Goal: Communication & Community: Answer question/provide support

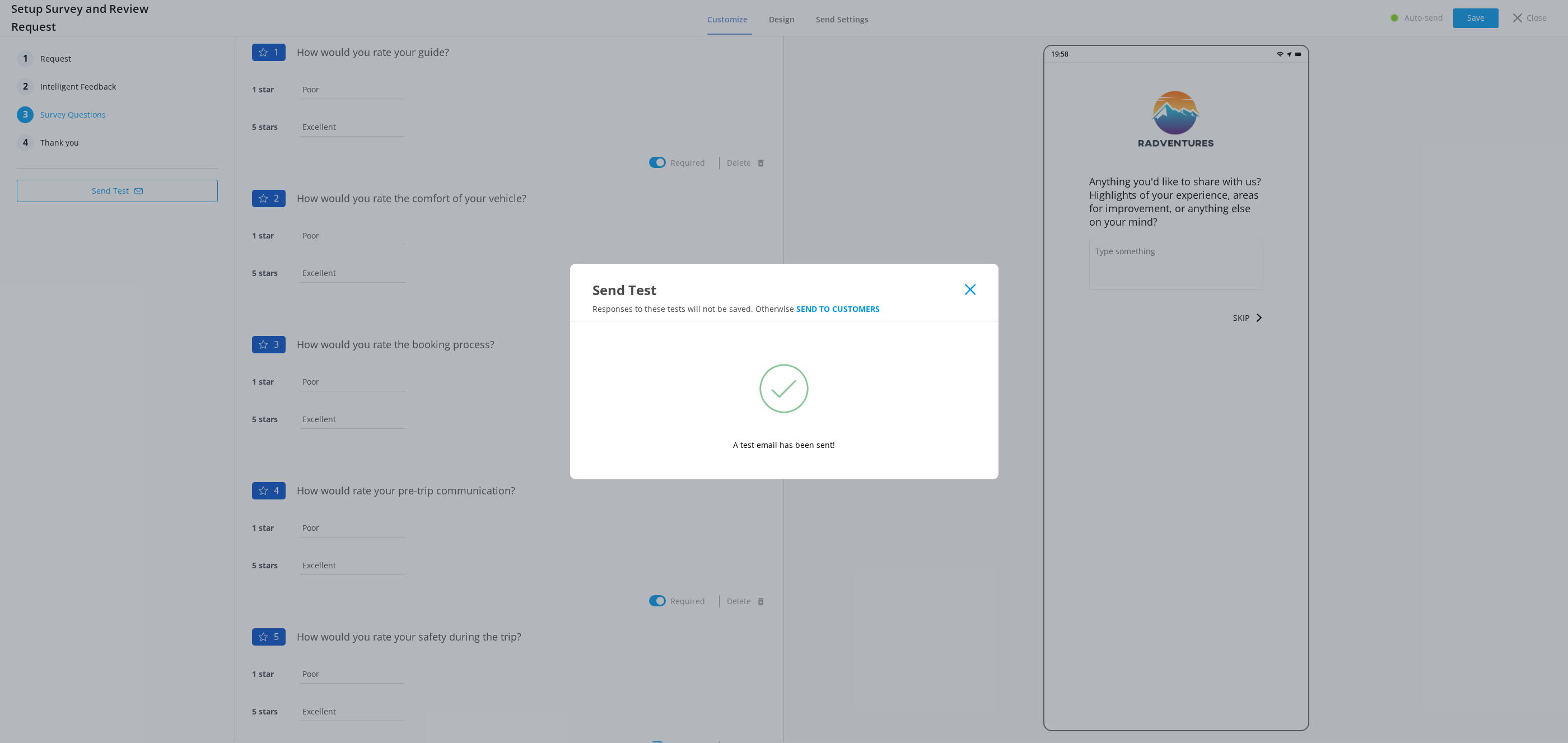
click at [972, 293] on icon at bounding box center [970, 289] width 10 height 11
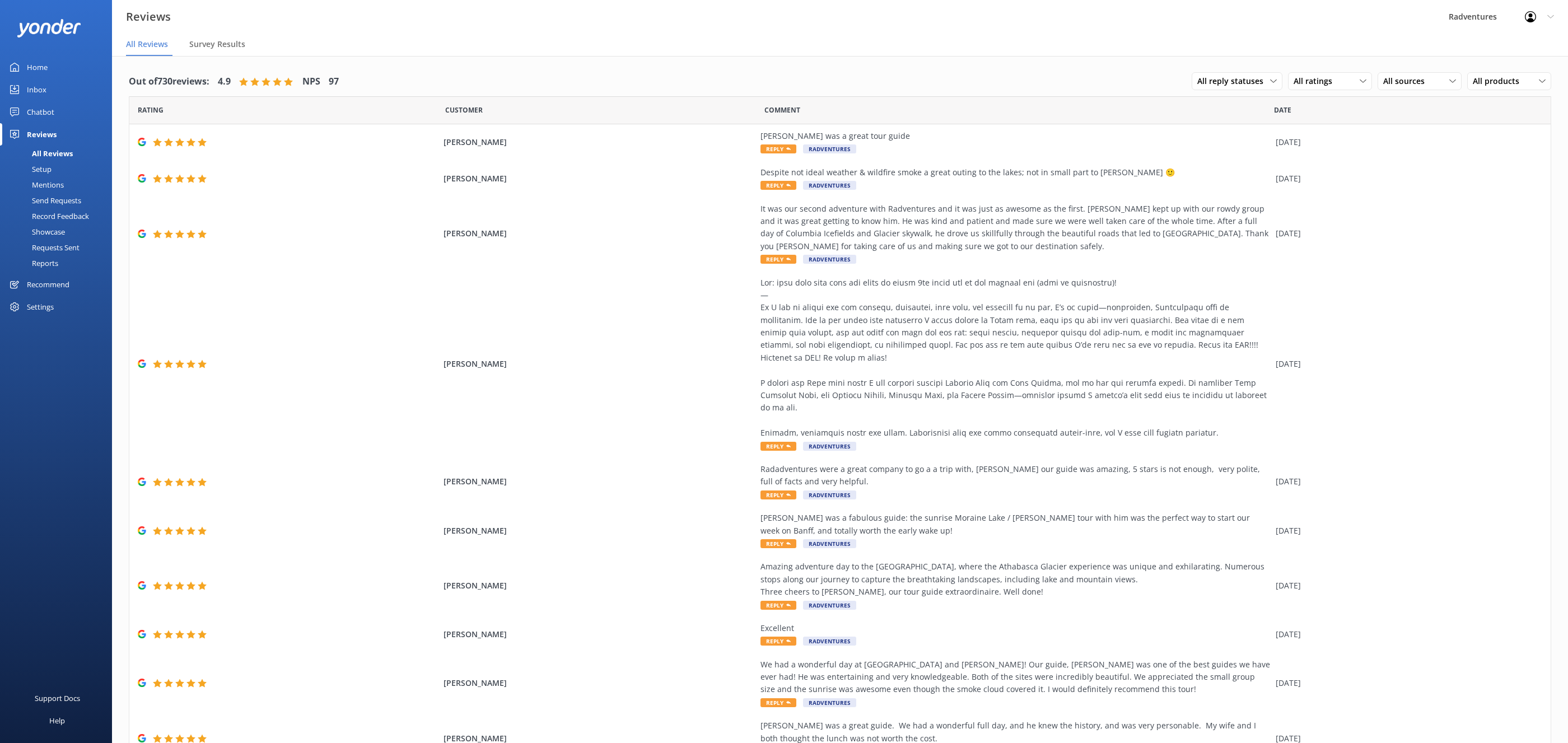
click at [41, 61] on div "Home" at bounding box center [37, 67] width 21 height 23
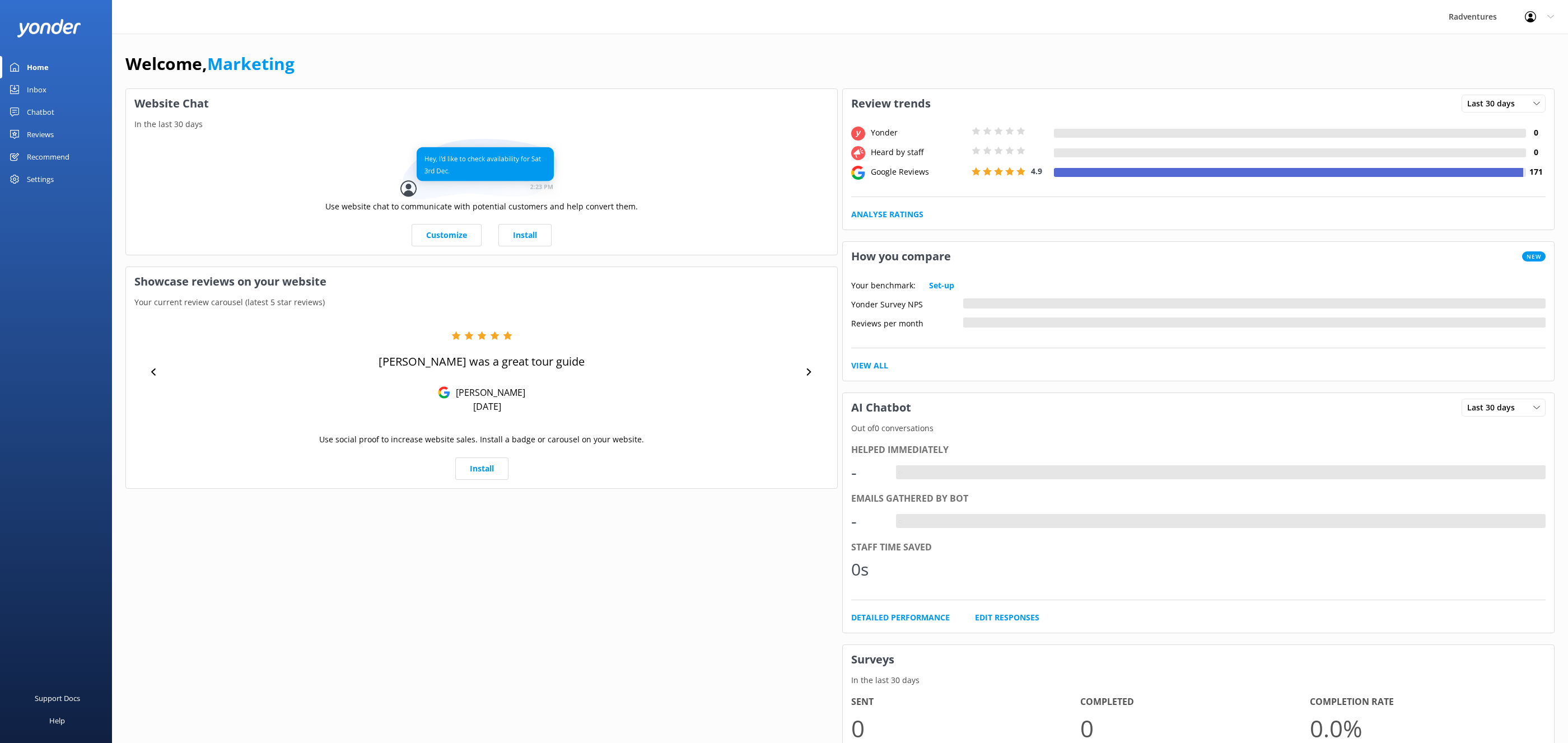
click at [54, 132] on link "Reviews" at bounding box center [56, 134] width 112 height 23
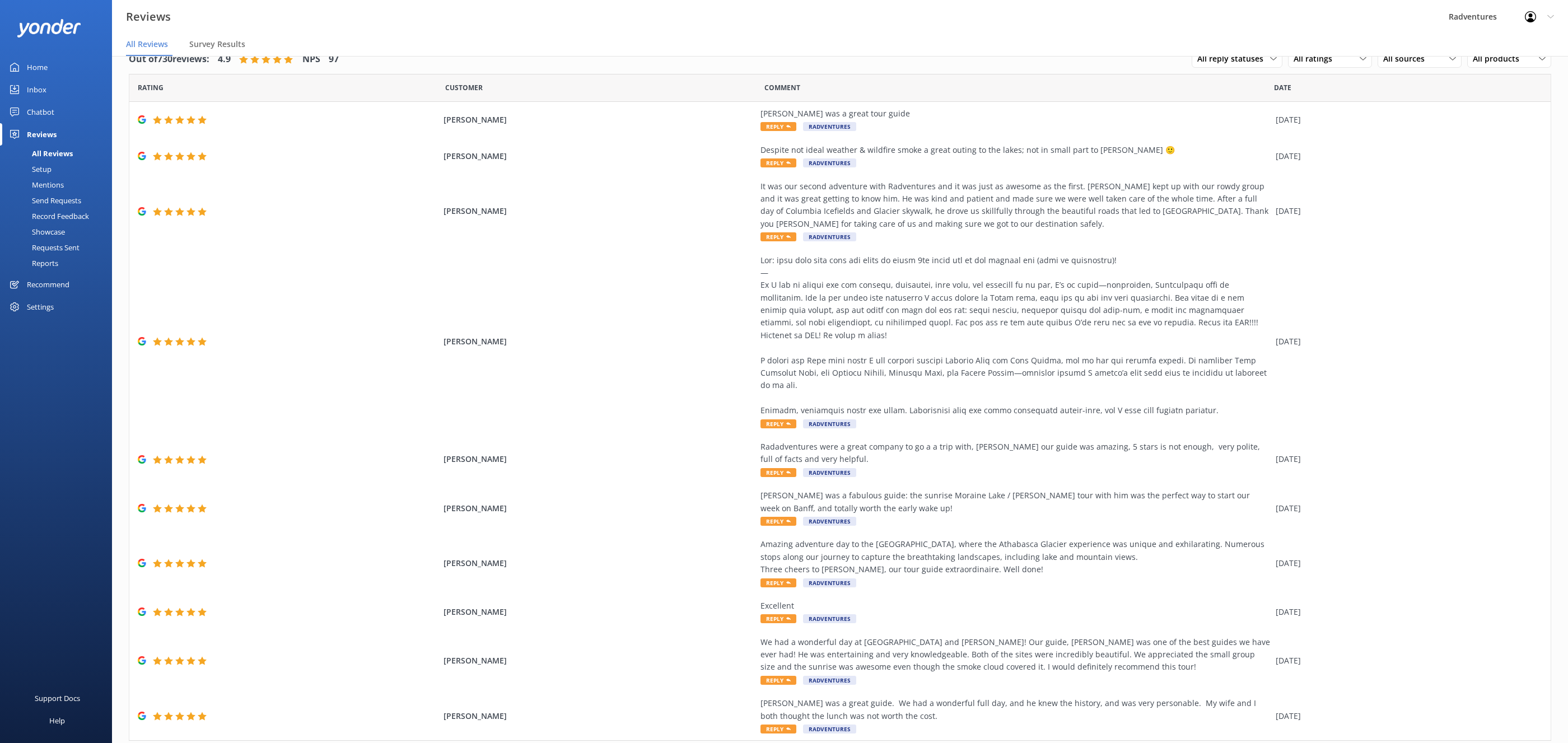
click at [224, 32] on div "Reviews Radventures Profile Settings Logout" at bounding box center [784, 17] width 1568 height 34
click at [226, 40] on span "Survey Results" at bounding box center [217, 44] width 56 height 11
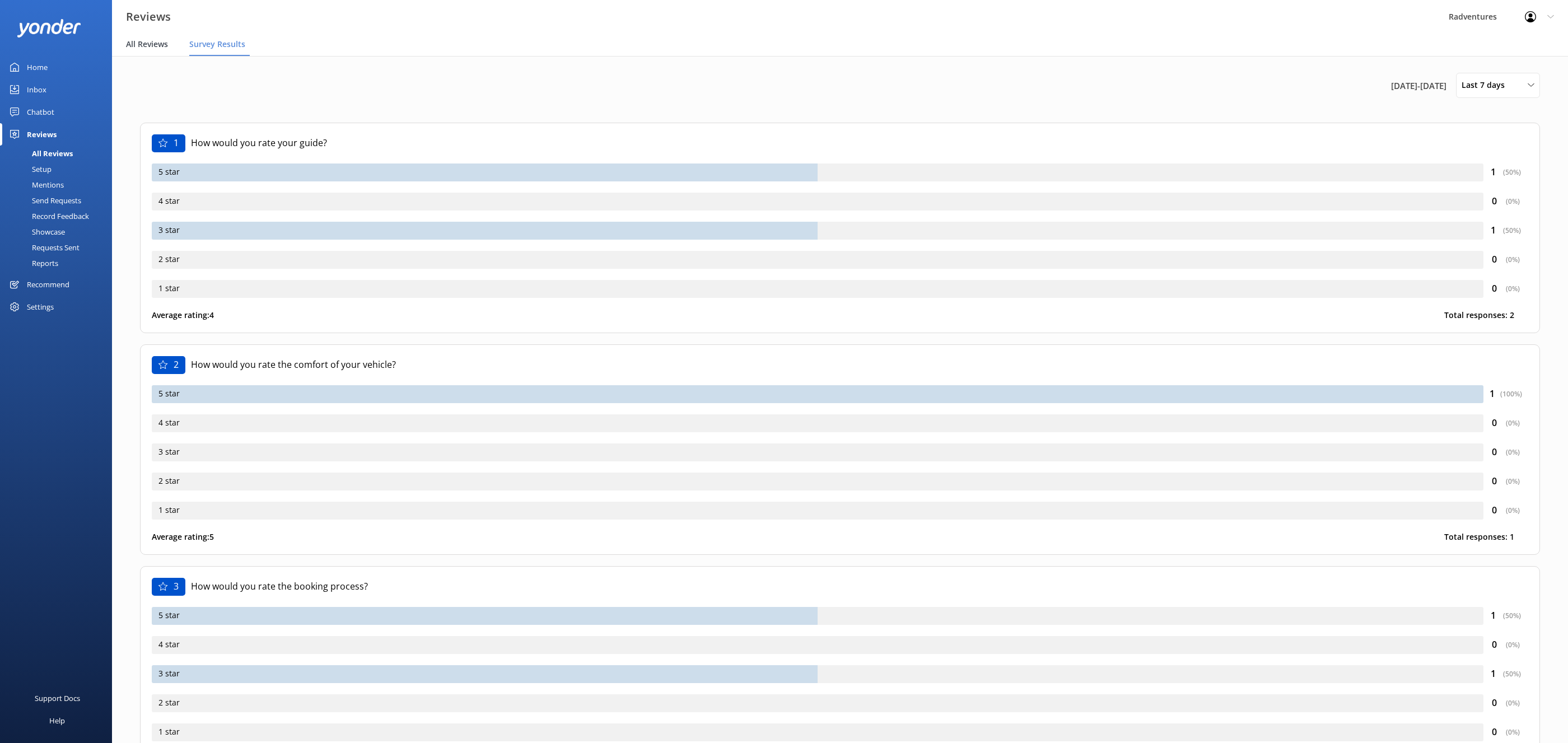
click at [153, 40] on span "All Reviews" at bounding box center [147, 44] width 42 height 11
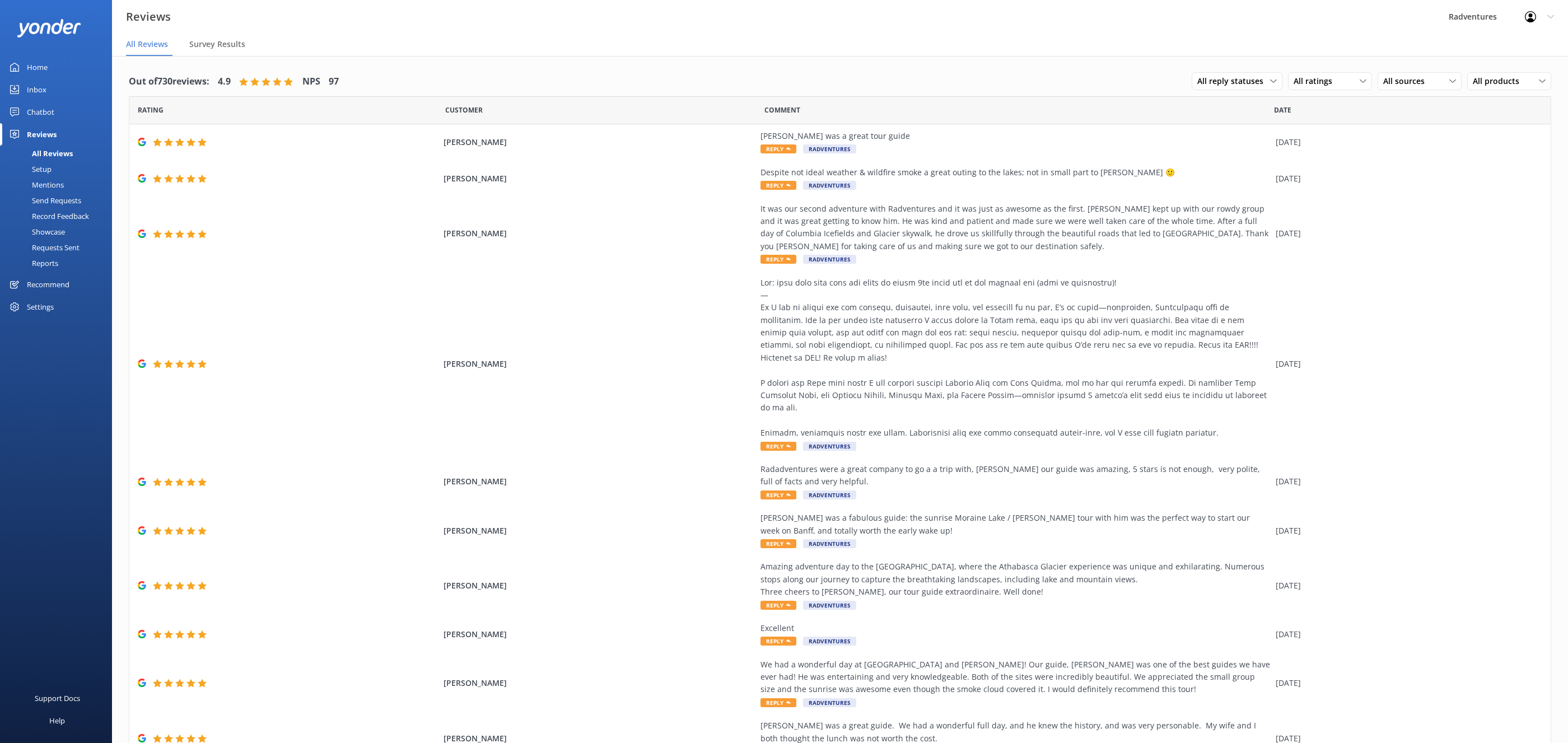
click at [52, 267] on div "Reports" at bounding box center [32, 263] width 52 height 16
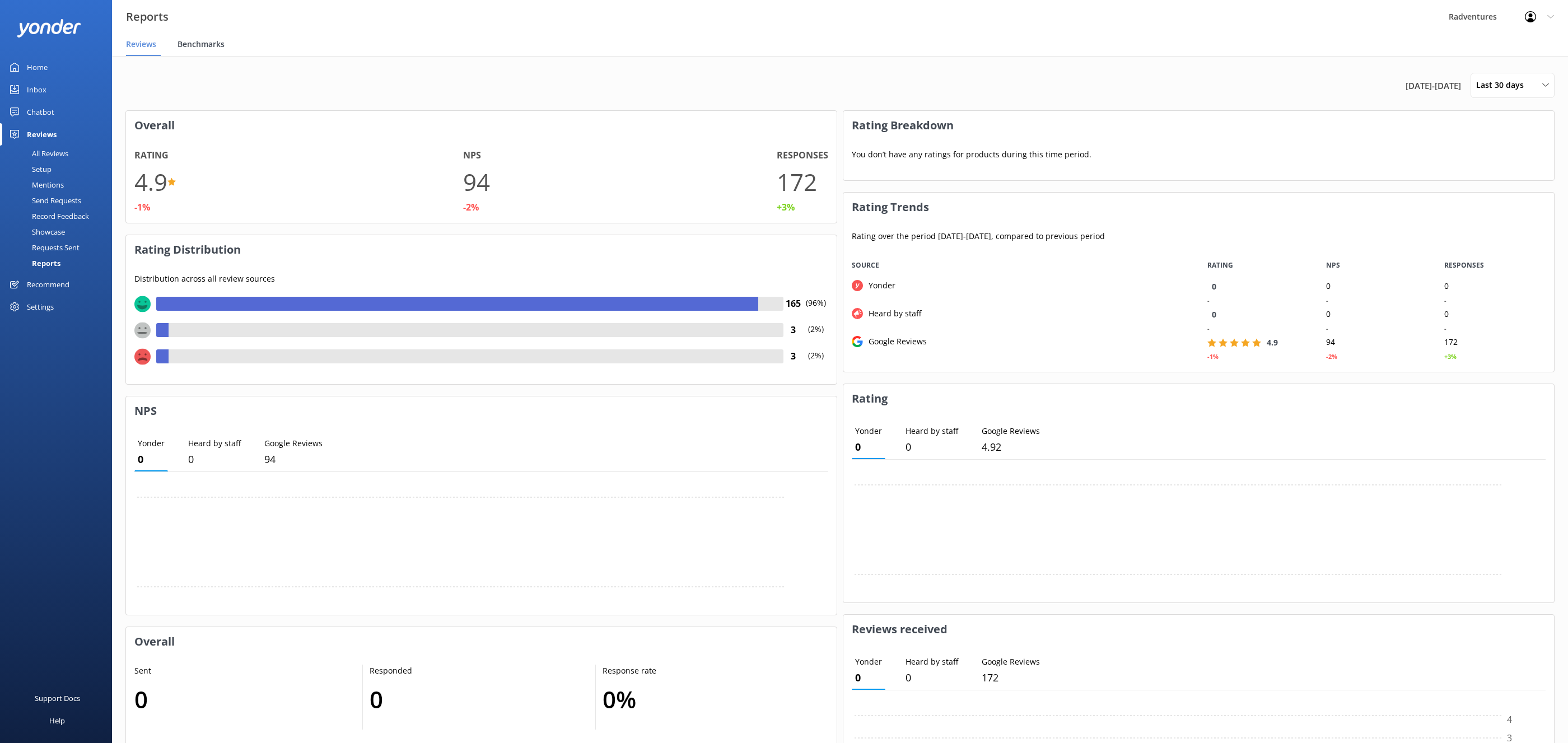
click at [185, 43] on span "Benchmarks" at bounding box center [201, 44] width 47 height 11
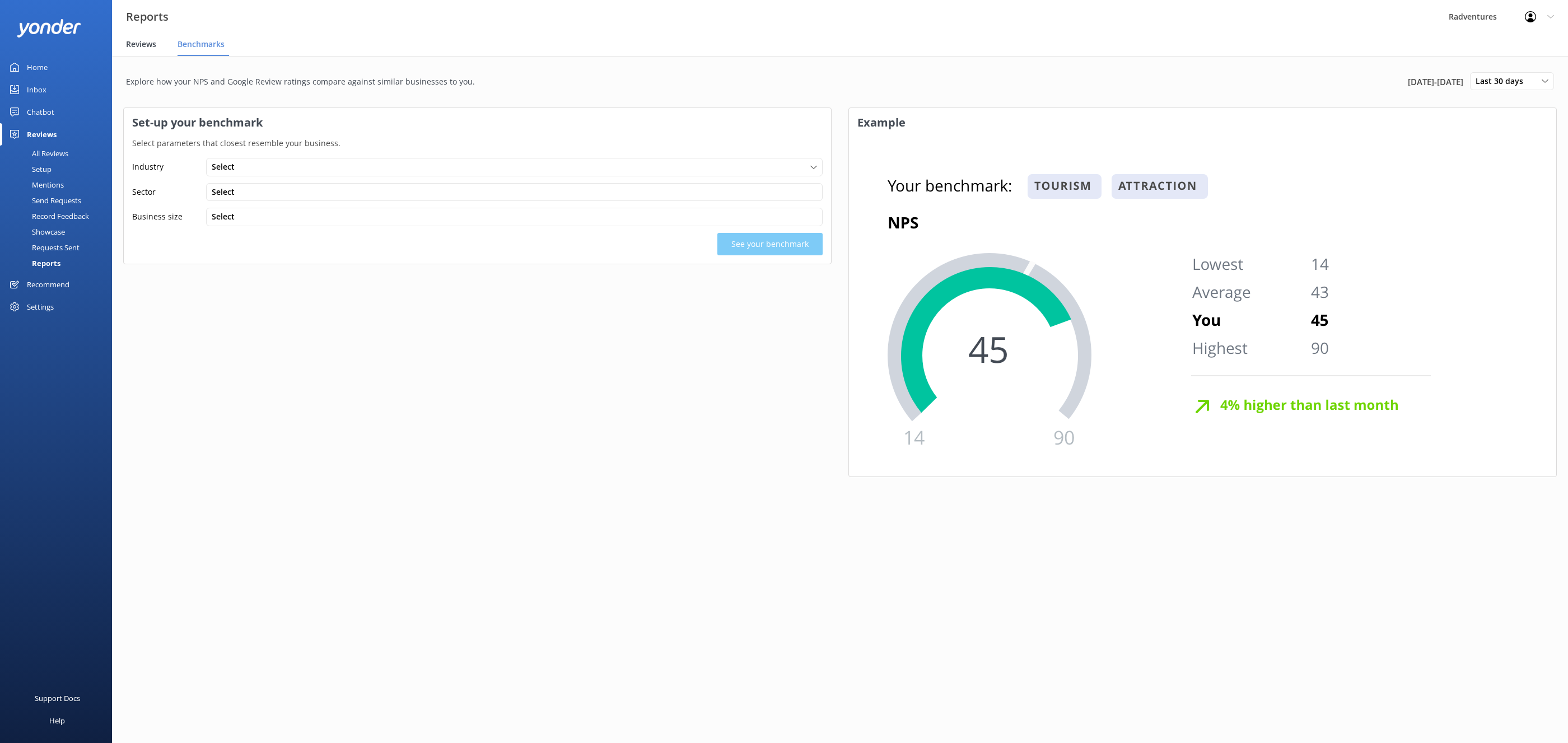
click at [148, 40] on span "Reviews" at bounding box center [141, 44] width 30 height 11
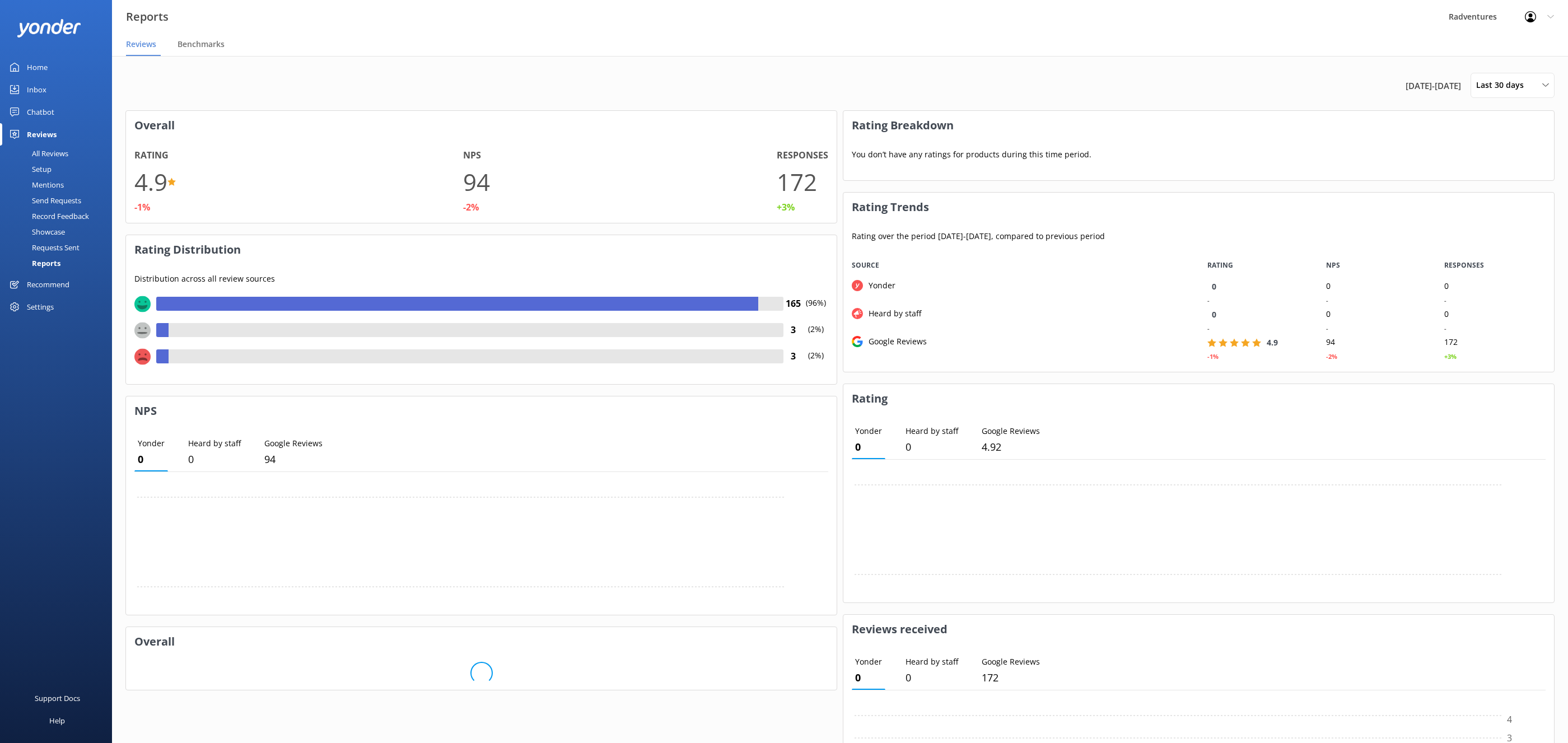
scroll to position [121, 0]
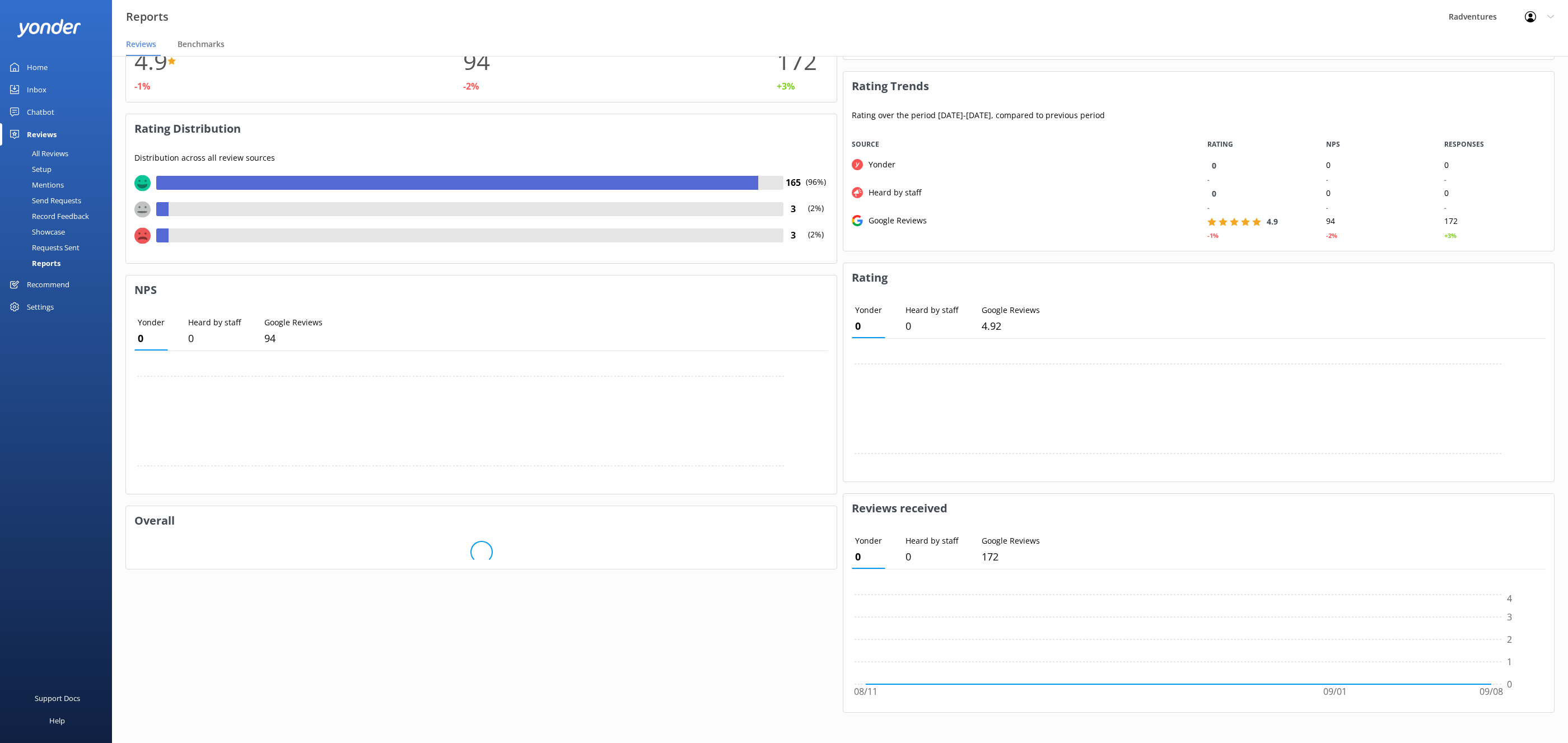
click at [61, 279] on div "Recommend" at bounding box center [48, 284] width 43 height 23
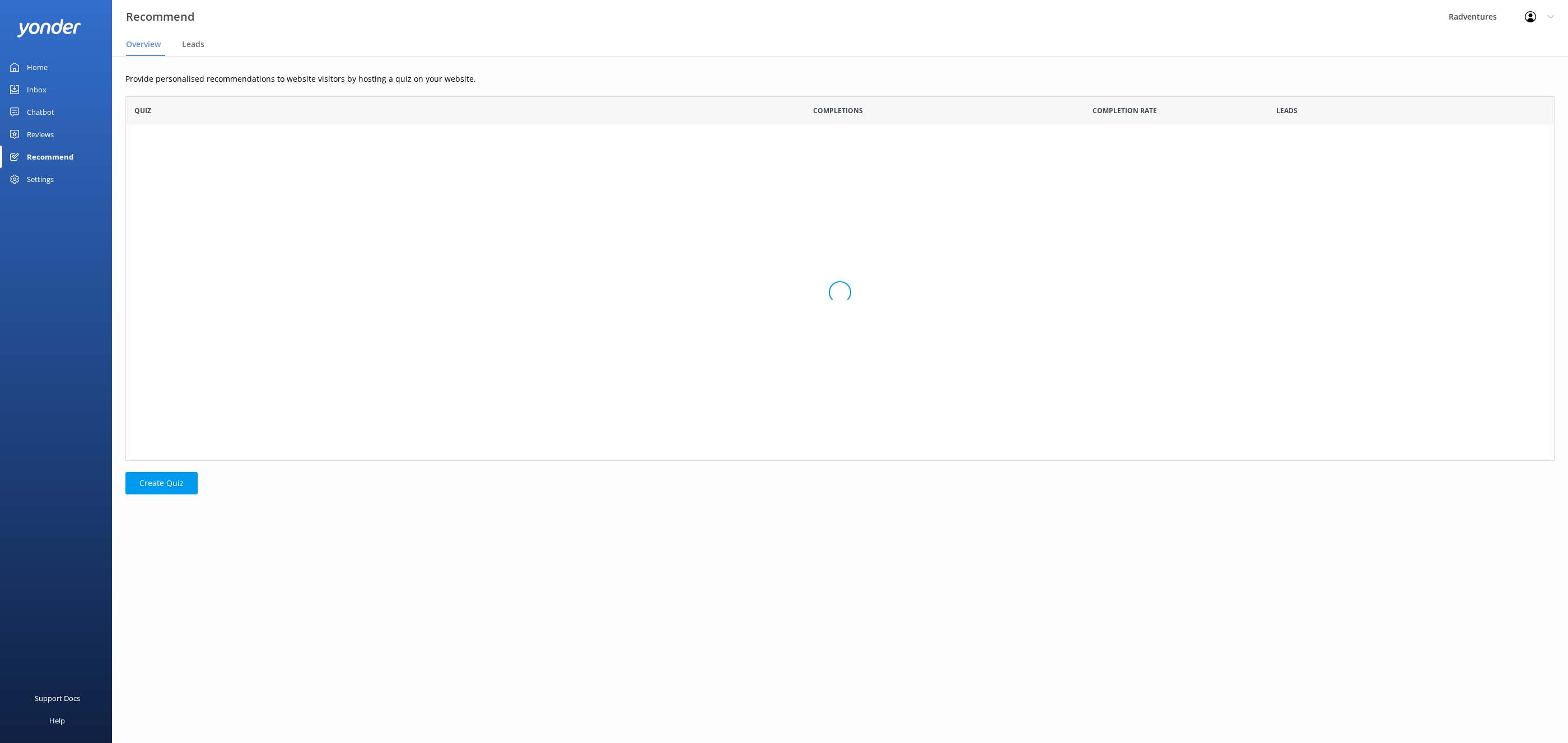
scroll to position [364, 1428]
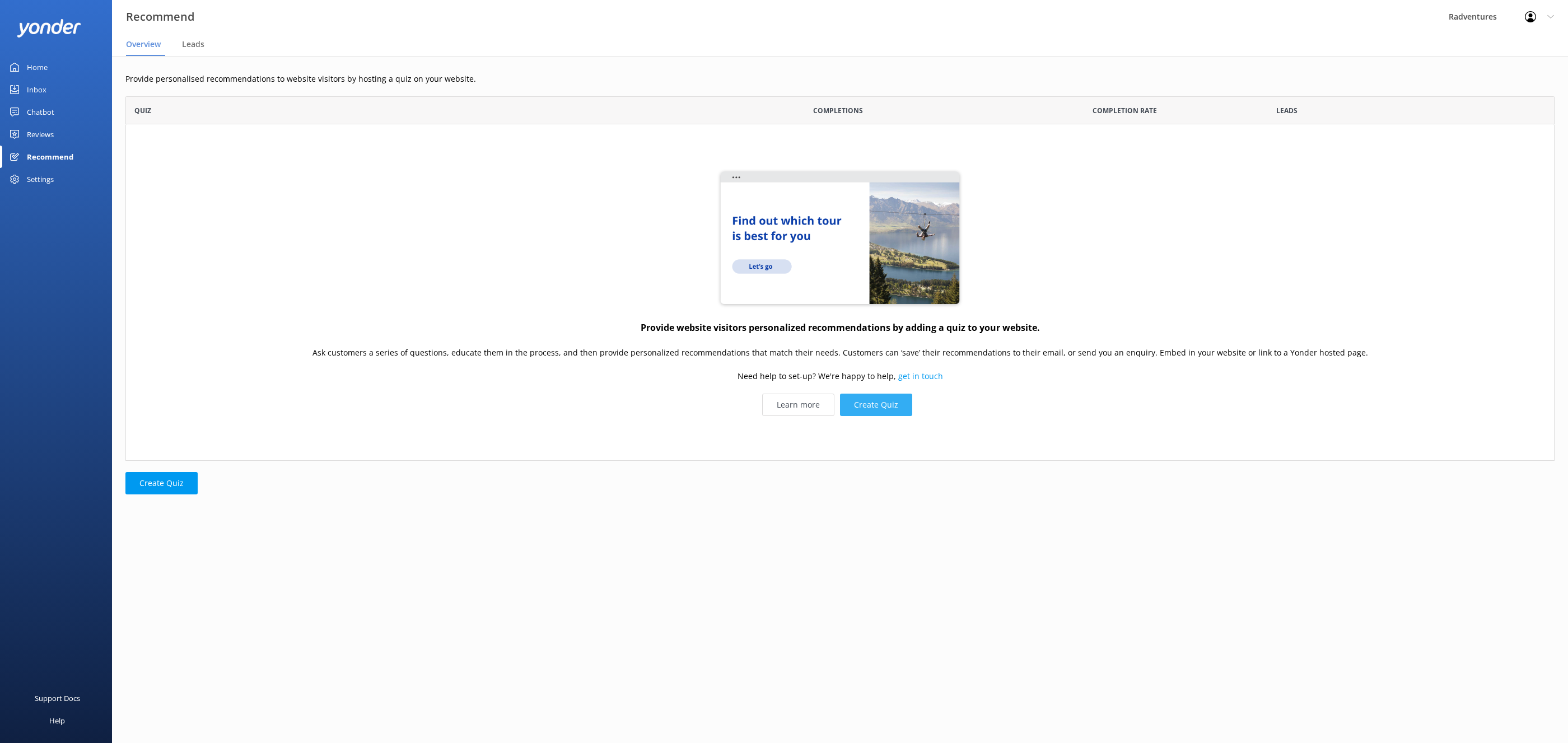
click at [863, 404] on button "Create Quiz" at bounding box center [876, 405] width 72 height 23
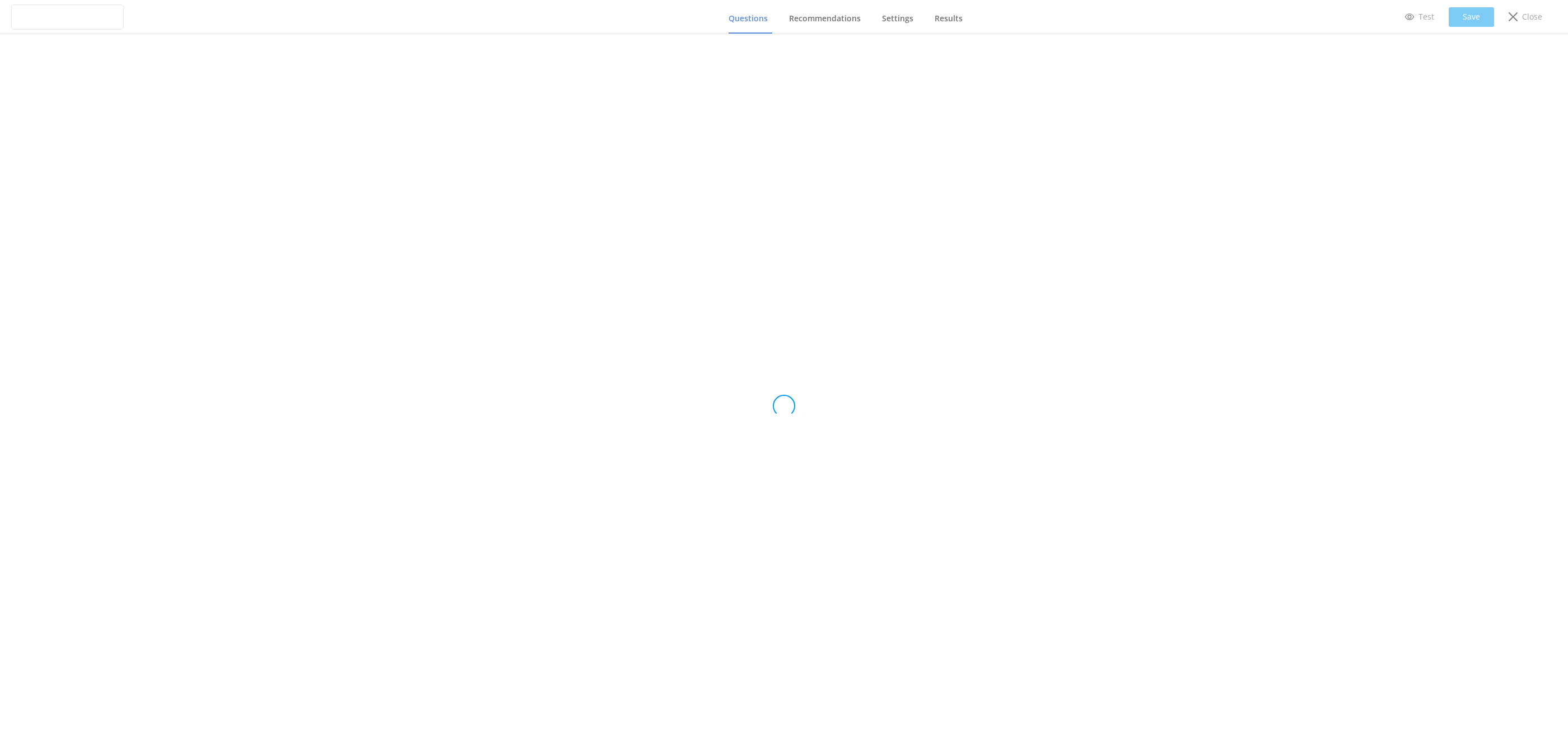
type input "Untitled Quiz"
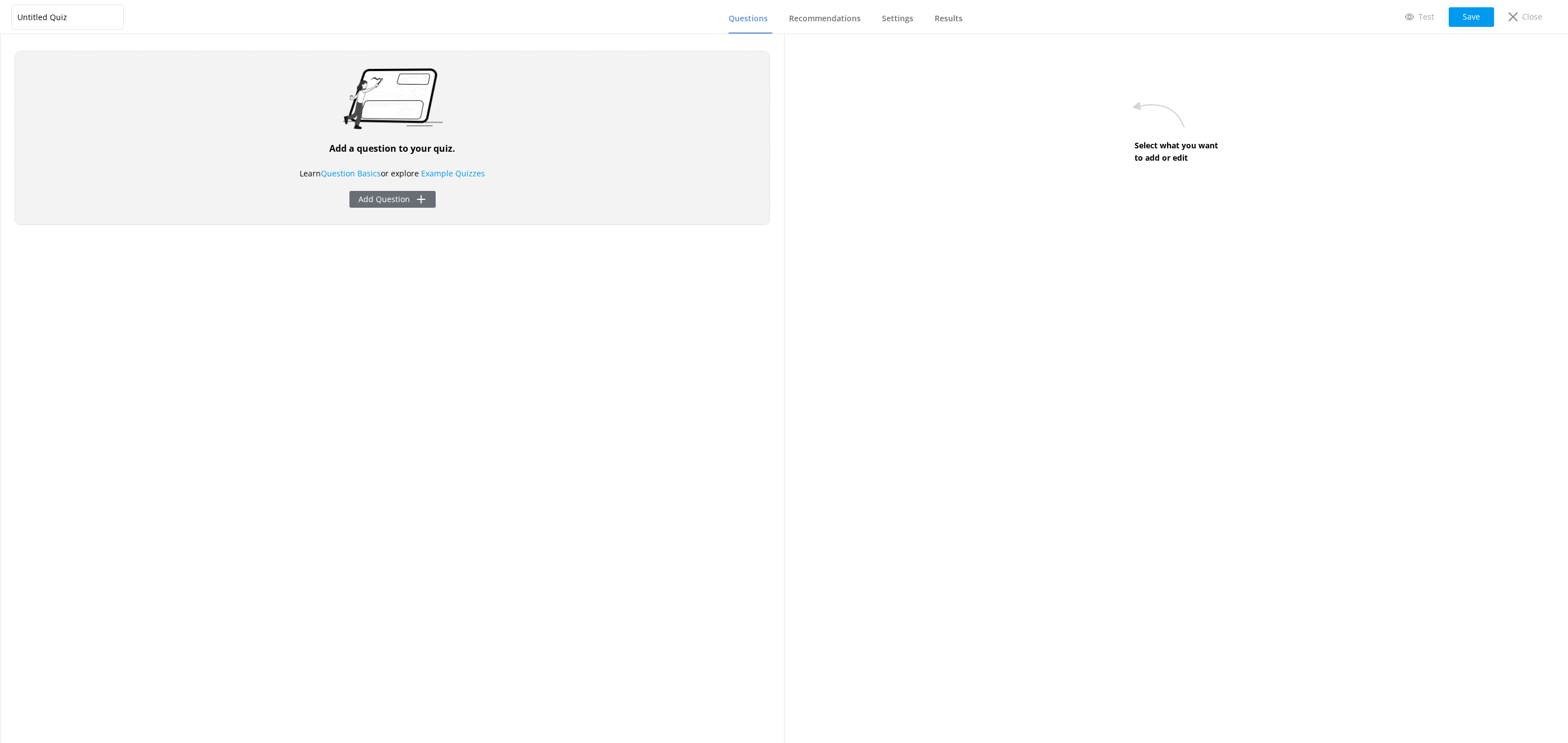
click at [383, 202] on button "Add Question" at bounding box center [392, 199] width 86 height 17
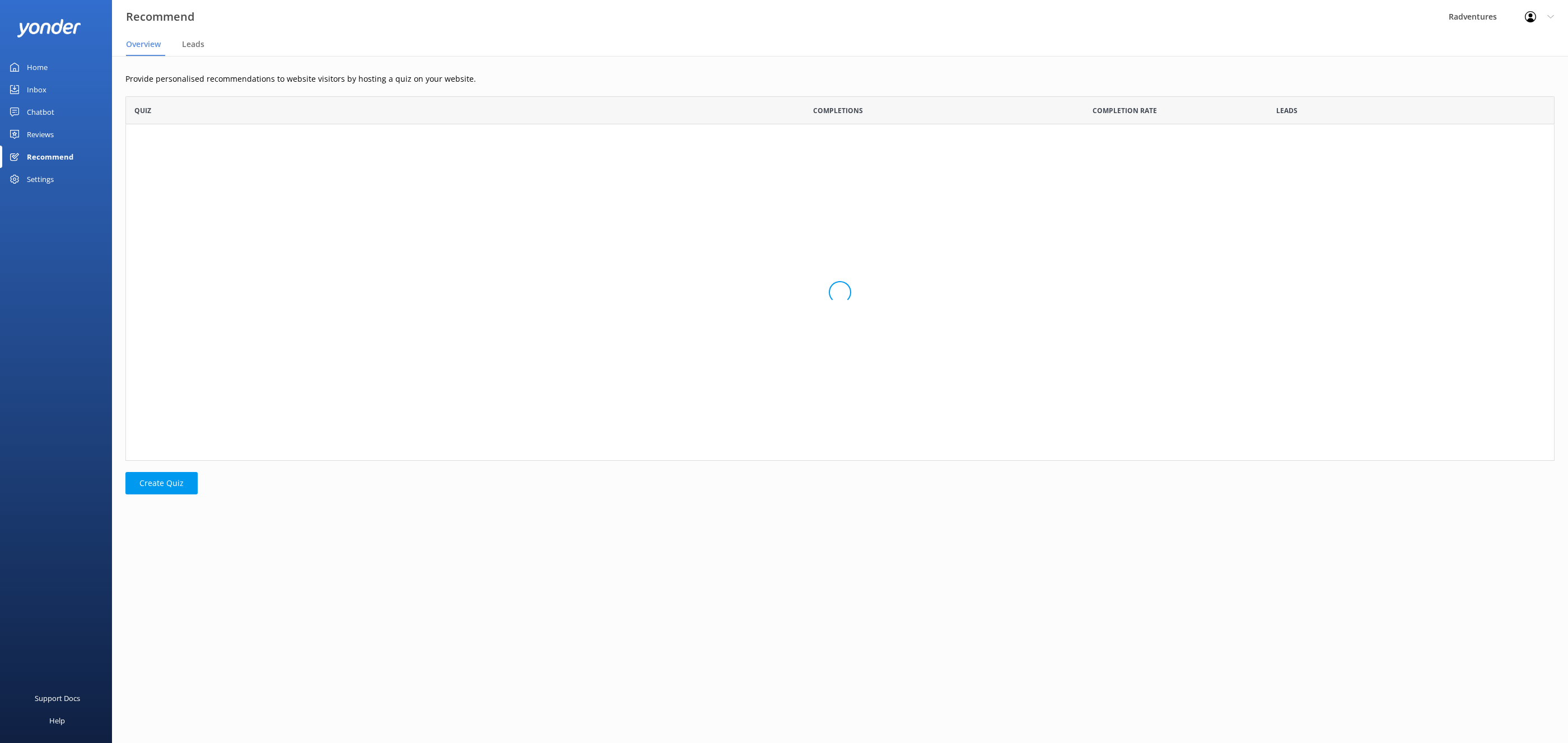
scroll to position [364, 1428]
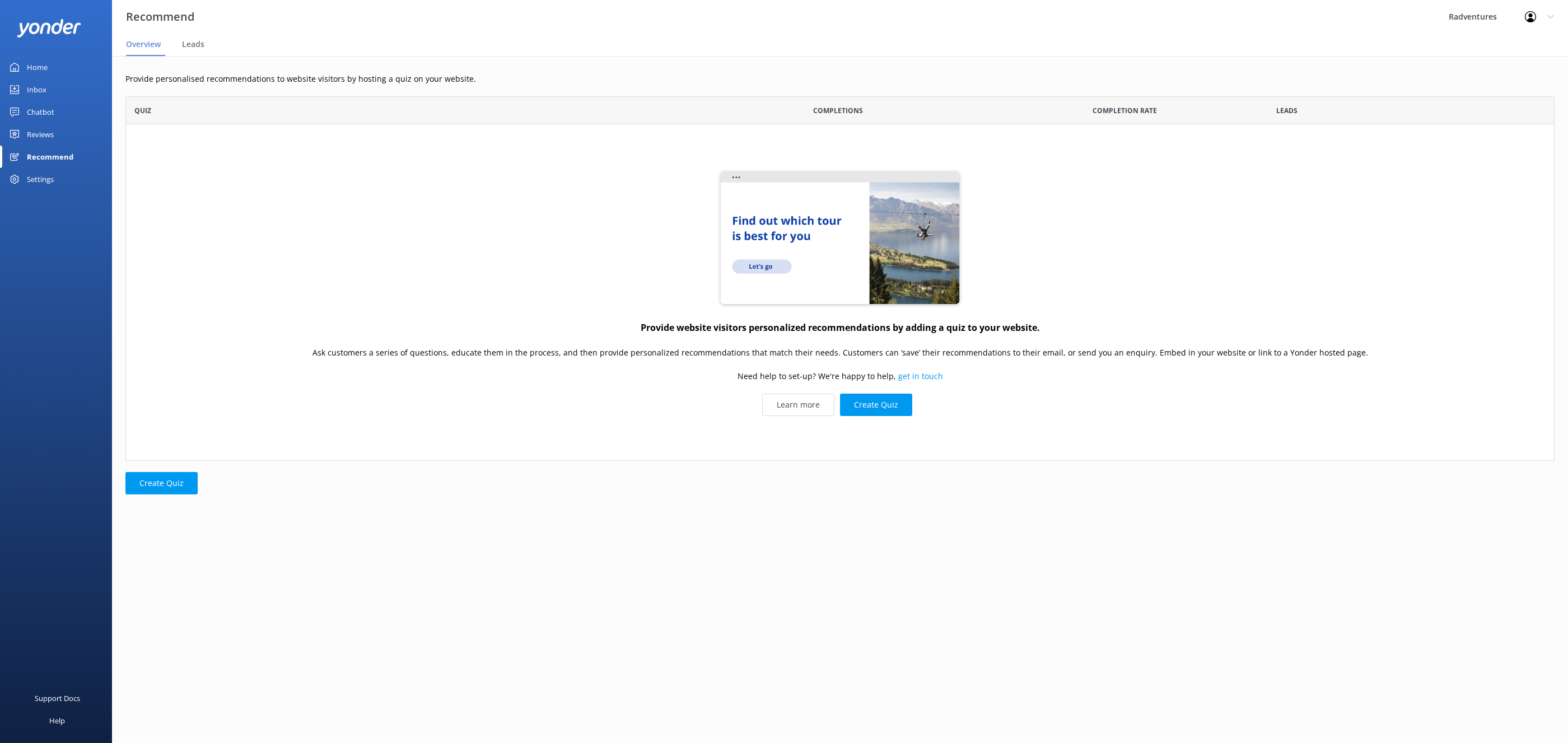
click at [54, 132] on link "Reviews" at bounding box center [56, 134] width 112 height 23
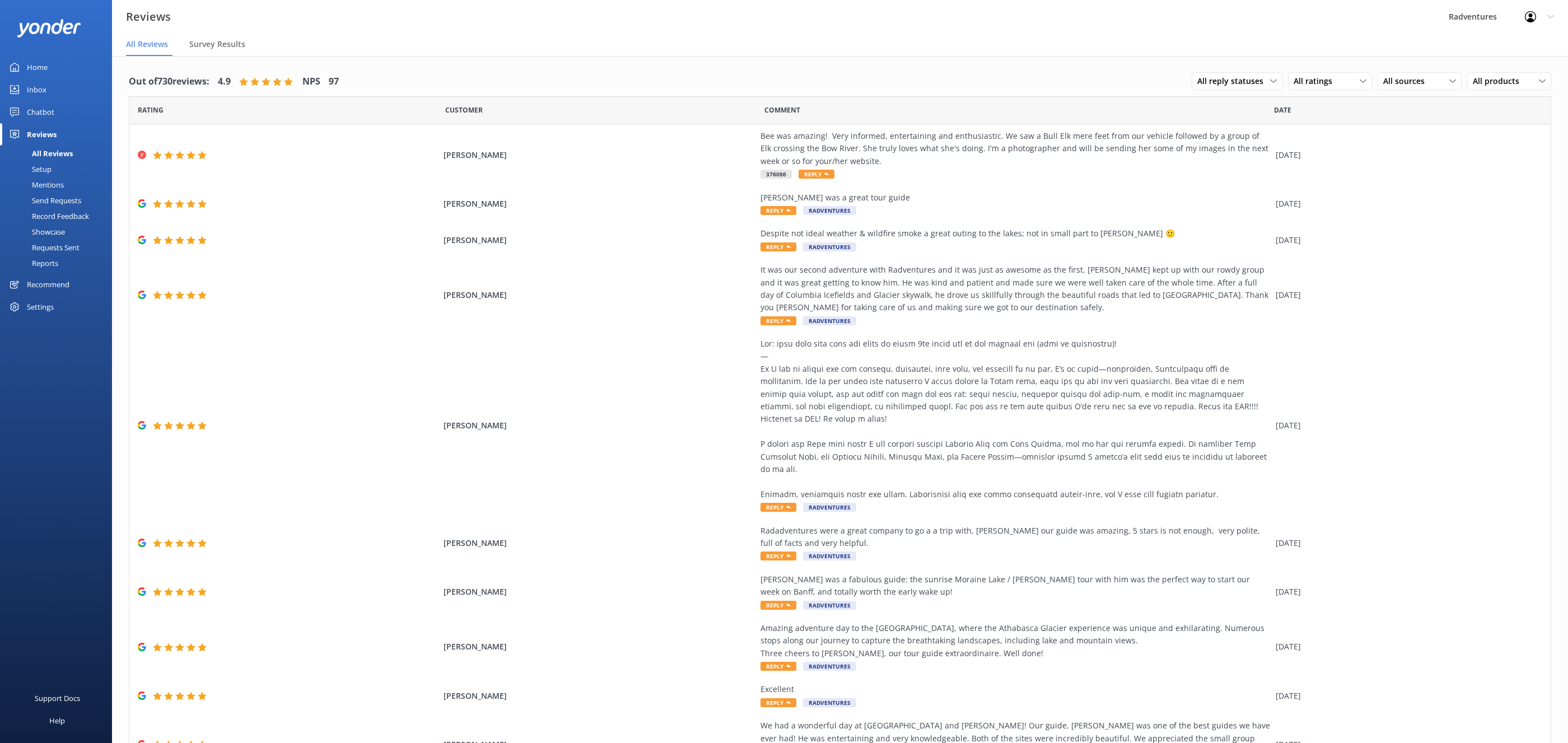
click at [55, 151] on div "All Reviews" at bounding box center [39, 153] width 66 height 16
click at [52, 122] on div "Chatbot" at bounding box center [41, 112] width 27 height 23
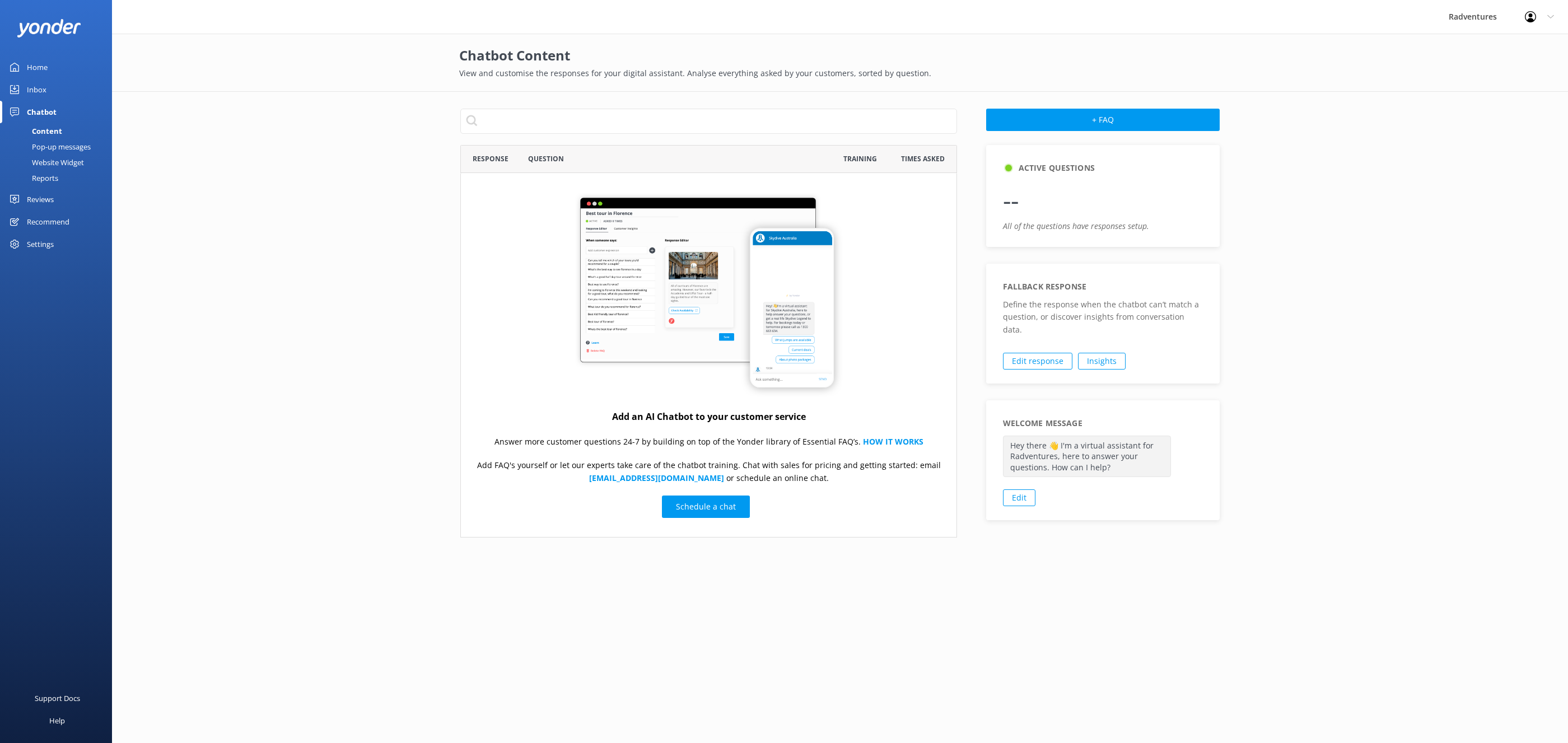
scroll to position [392, 496]
click at [47, 188] on div "Reviews" at bounding box center [41, 199] width 27 height 23
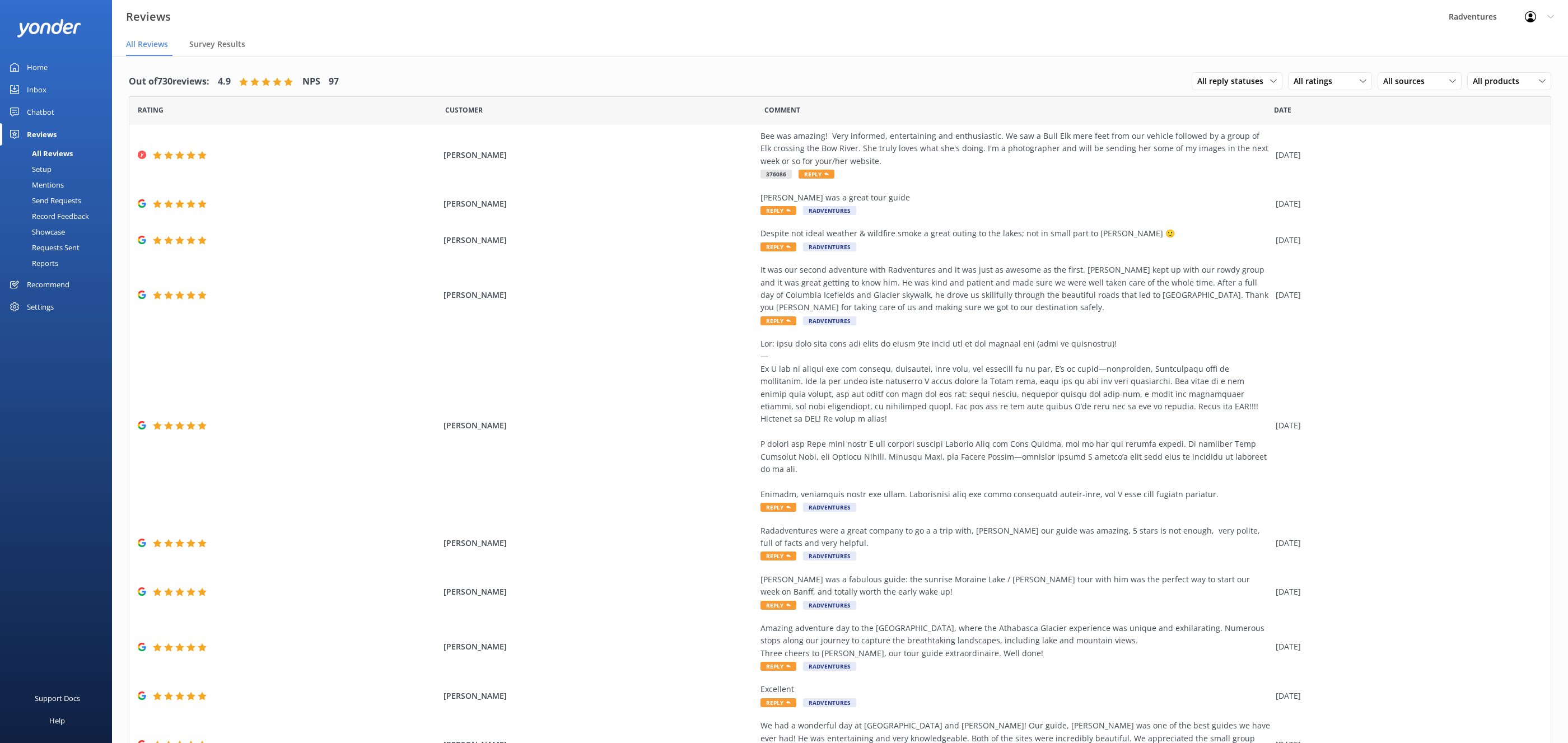
click at [48, 187] on div "Mentions" at bounding box center [35, 185] width 57 height 16
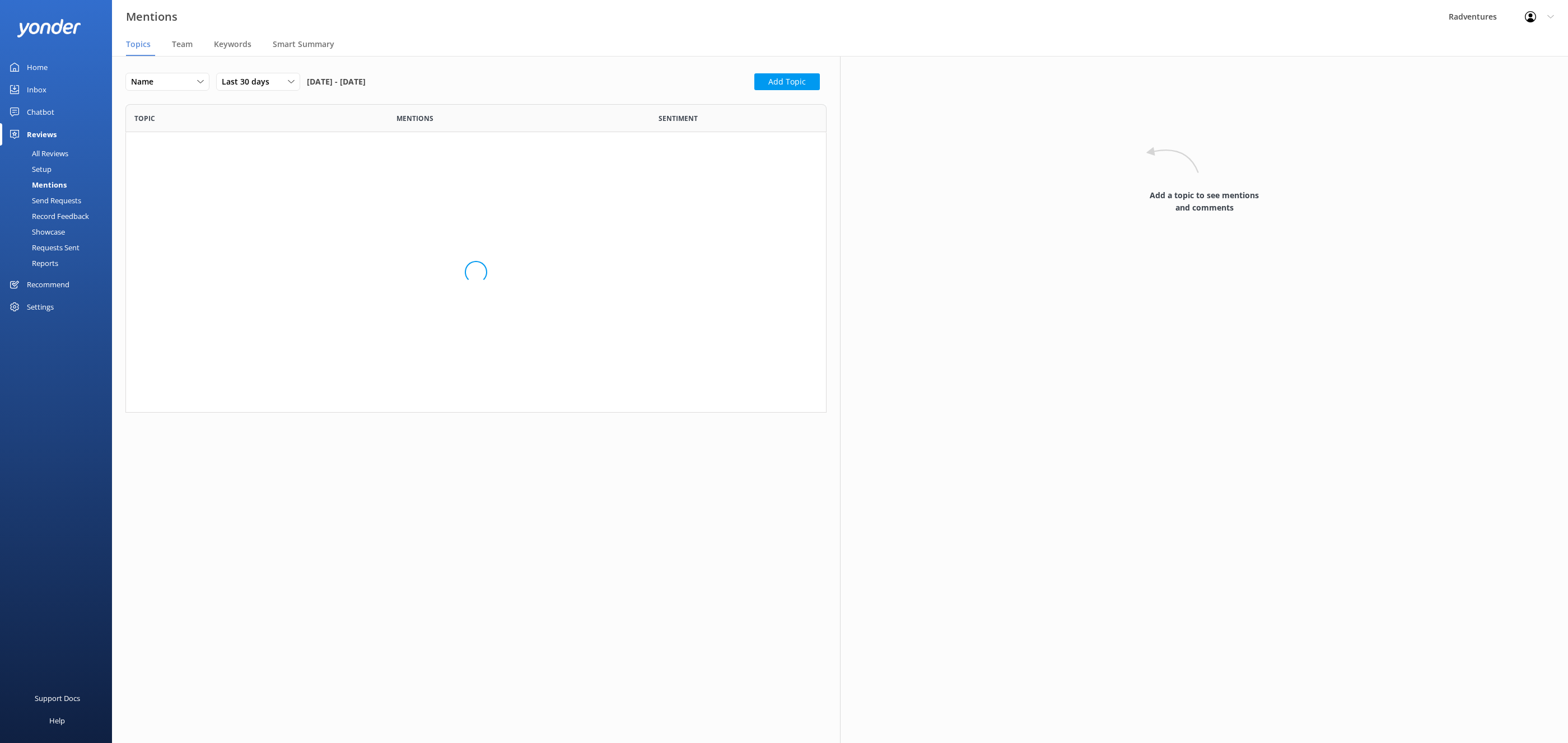
scroll to position [308, 701]
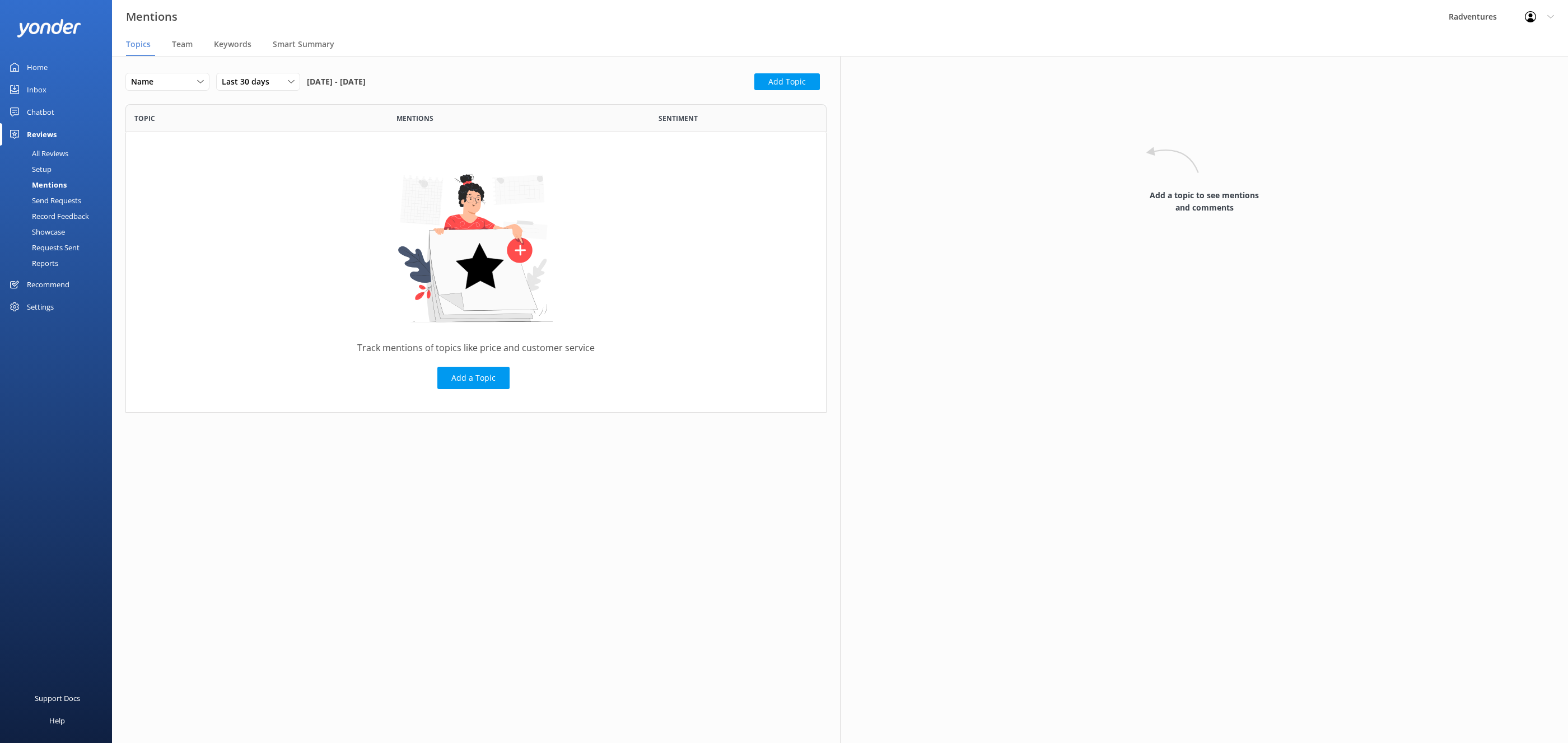
click at [48, 193] on div "Send Requests" at bounding box center [43, 200] width 74 height 16
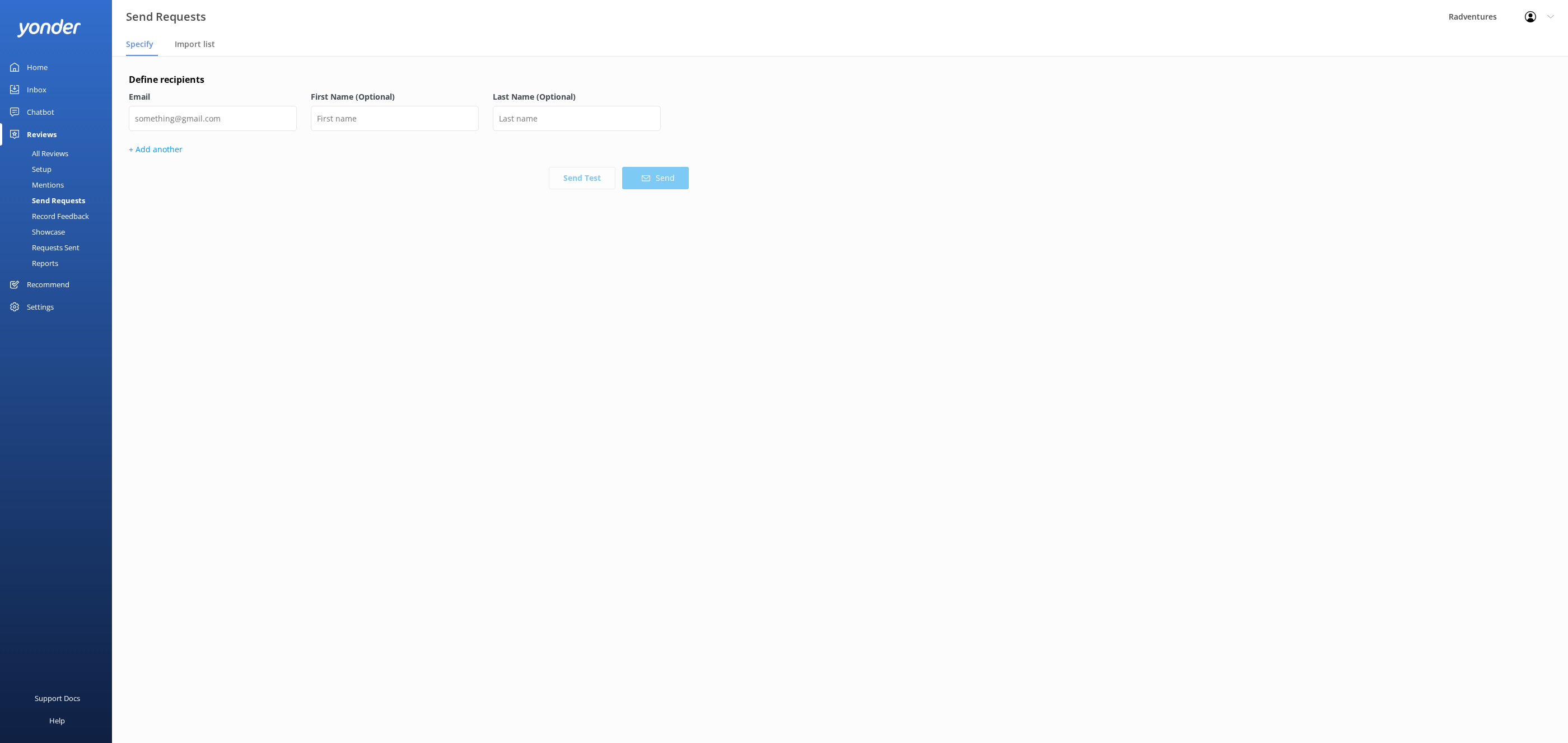
click at [50, 212] on div "Record Feedback" at bounding box center [47, 216] width 82 height 16
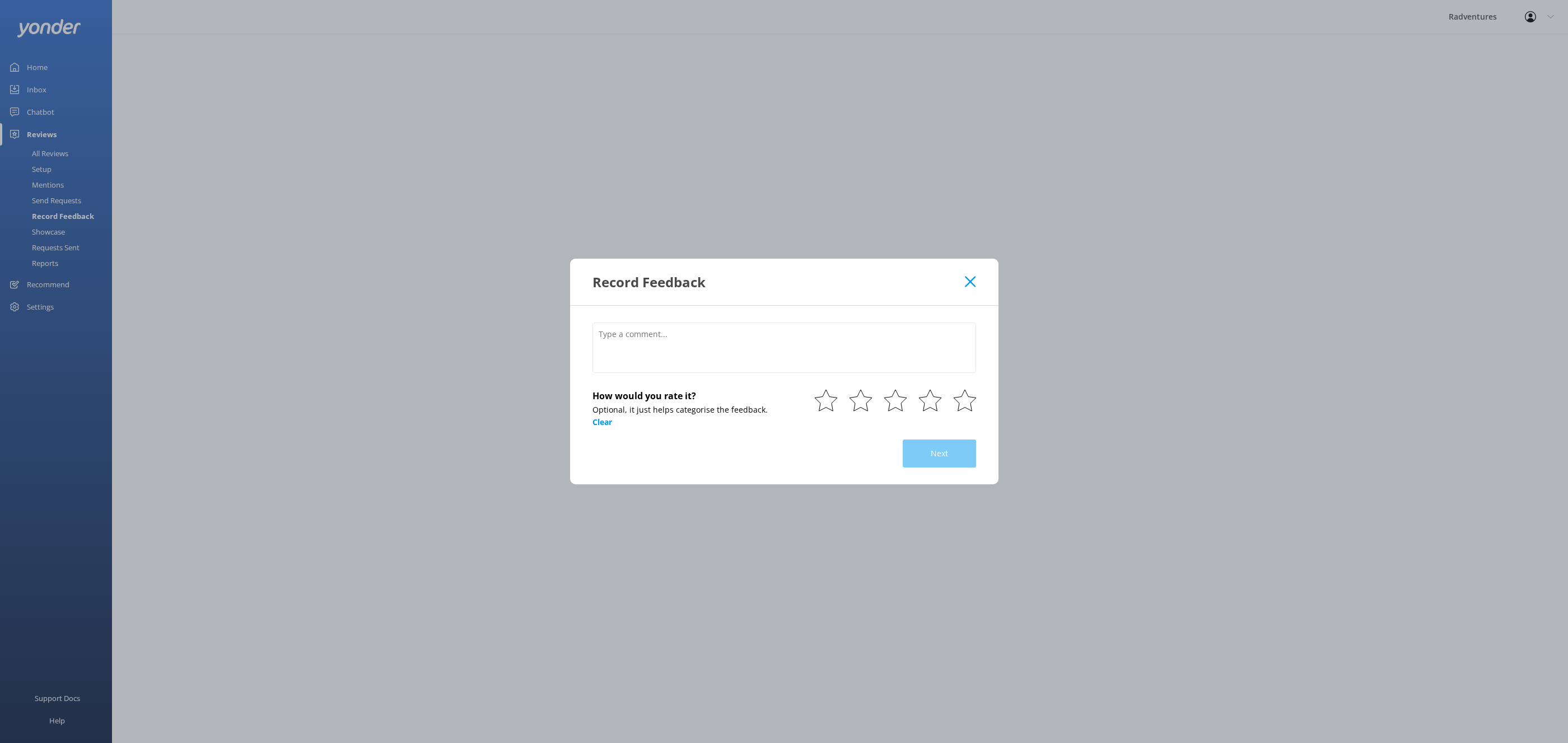
click at [53, 233] on div "Record Feedback How would you rate it? Optional, it just helps categorise the f…" at bounding box center [784, 372] width 1568 height 743
click at [964, 291] on div "Record Feedback" at bounding box center [784, 282] width 429 height 47
click at [969, 284] on icon at bounding box center [970, 281] width 10 height 11
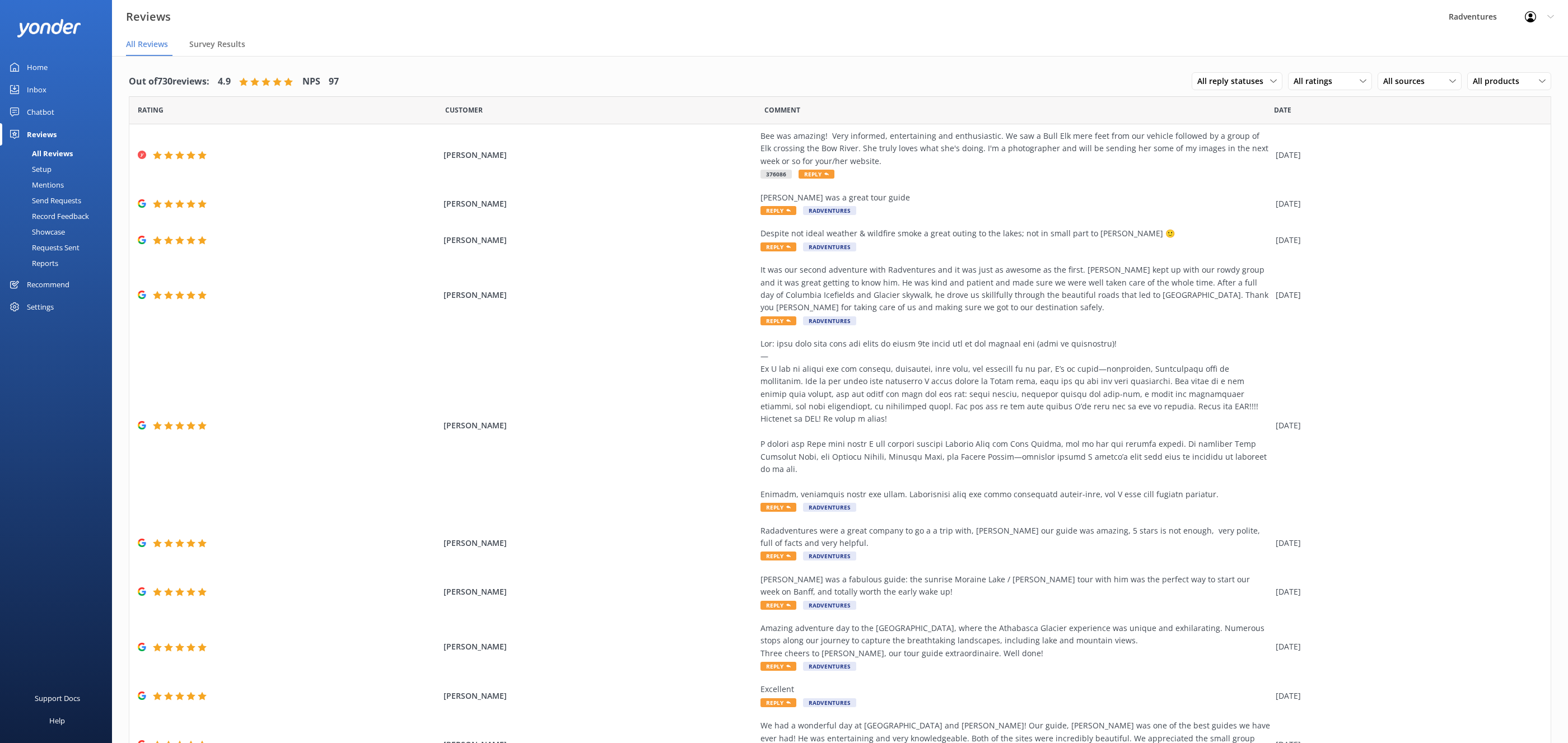
click at [32, 112] on div "Chatbot" at bounding box center [41, 112] width 27 height 23
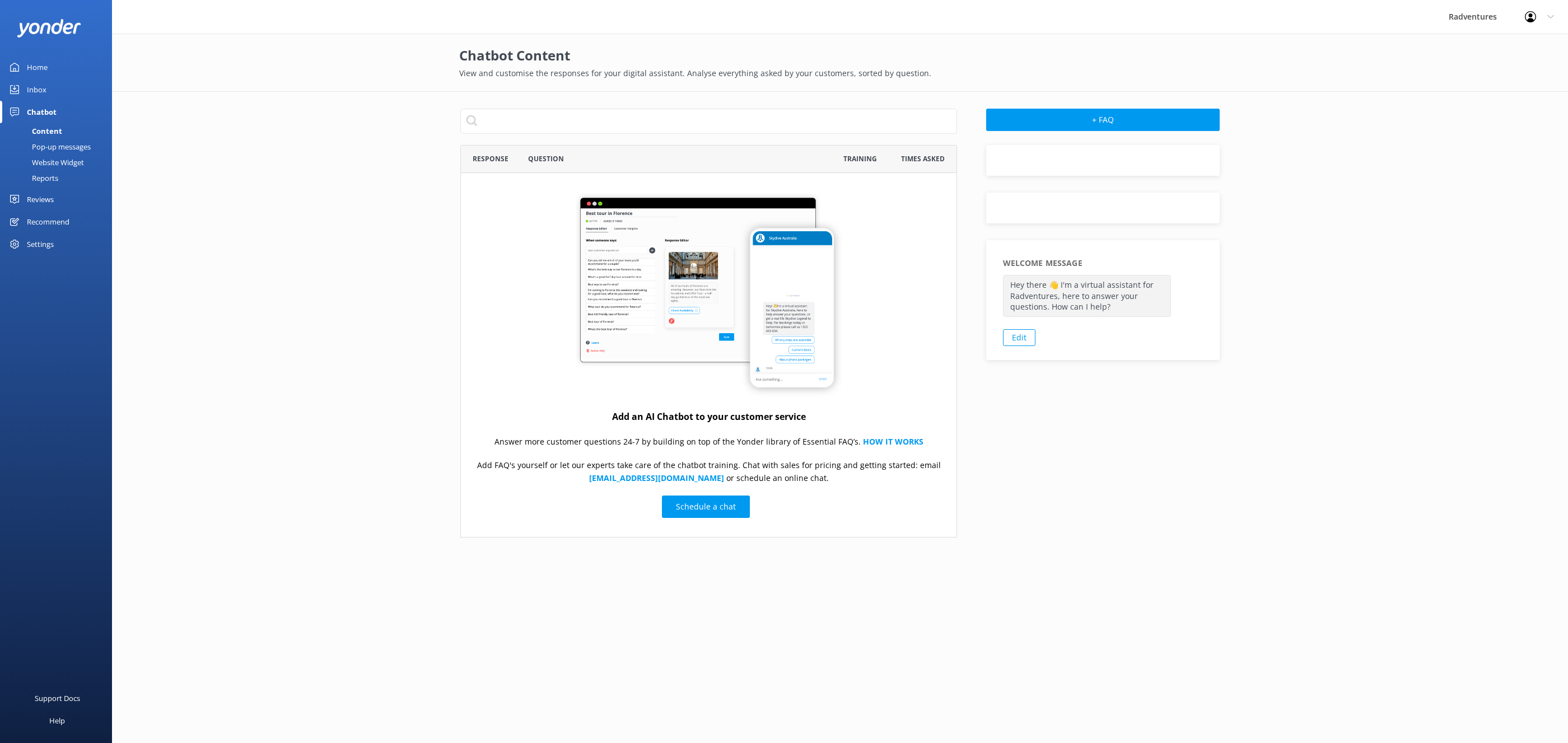
scroll to position [392, 496]
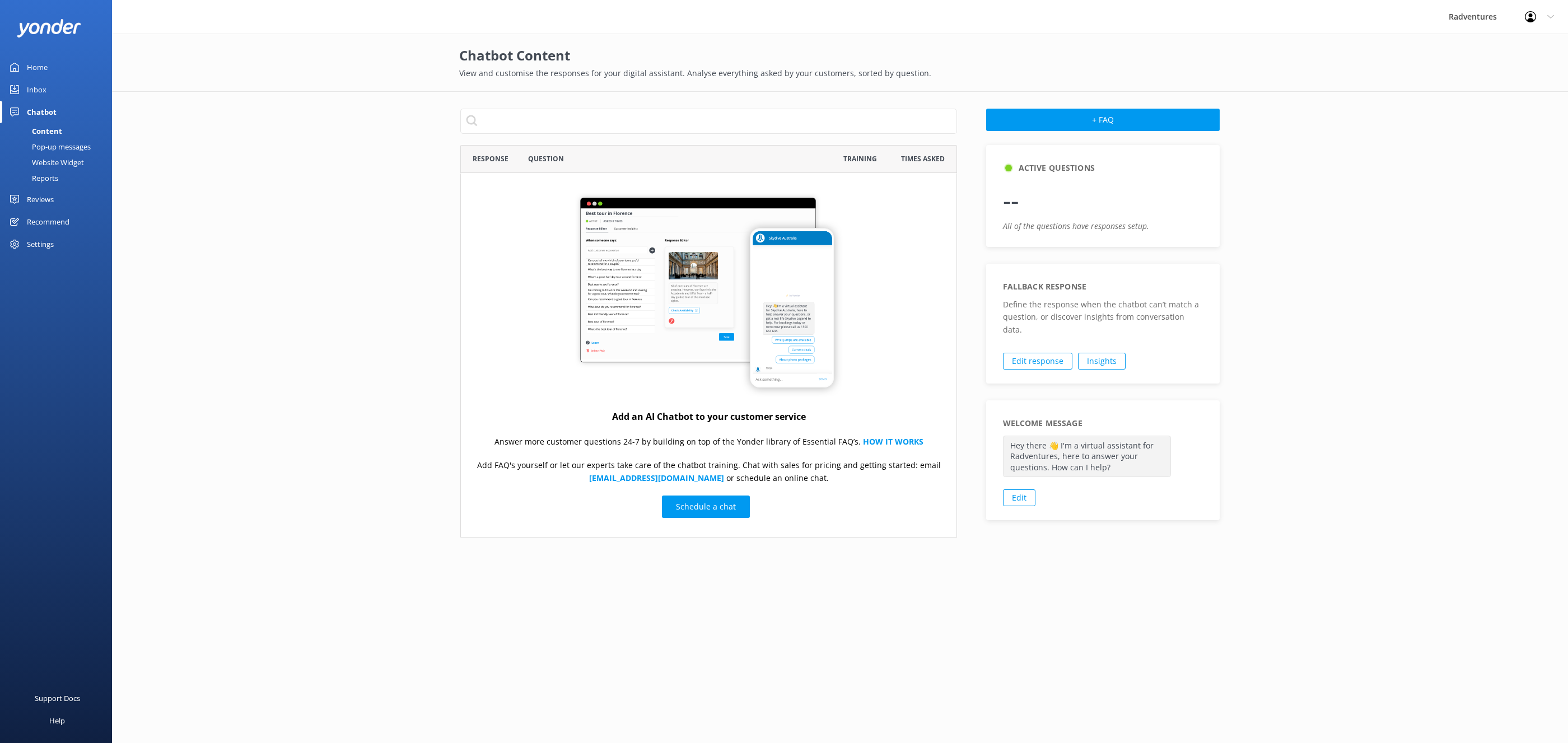
click at [45, 200] on div "Reviews" at bounding box center [41, 199] width 27 height 23
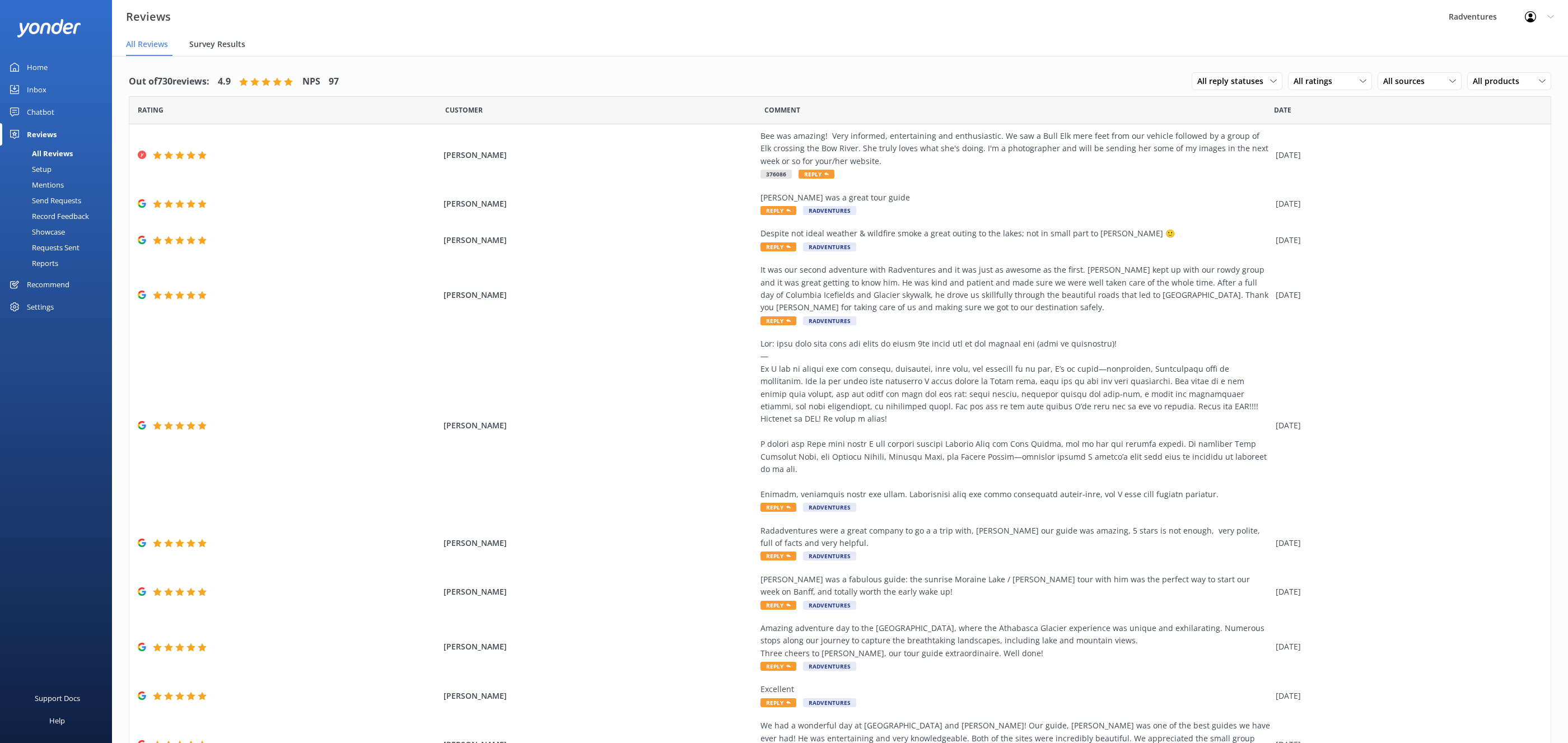
click at [237, 48] on span "Survey Results" at bounding box center [217, 44] width 56 height 11
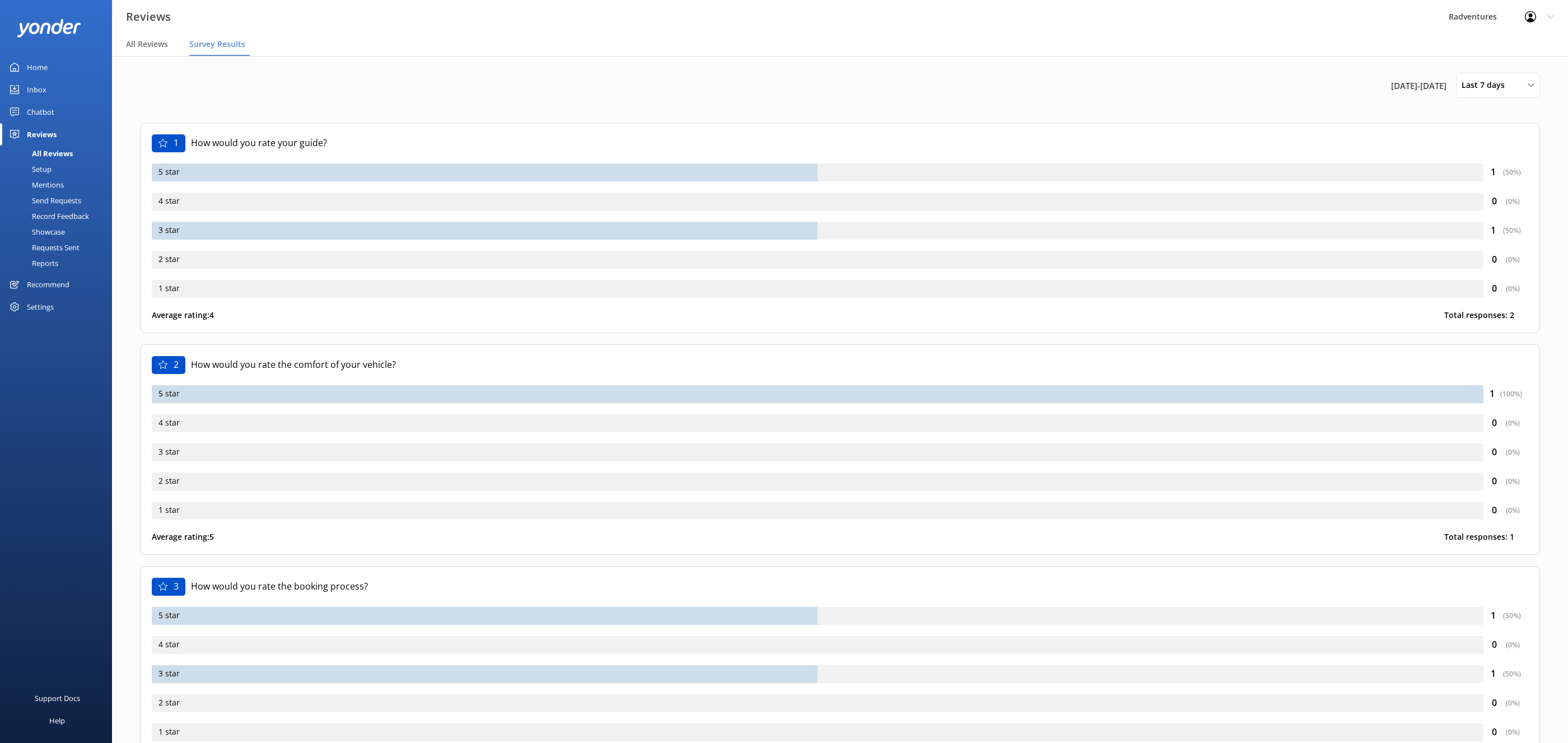
click at [50, 291] on div "Recommend" at bounding box center [48, 284] width 43 height 23
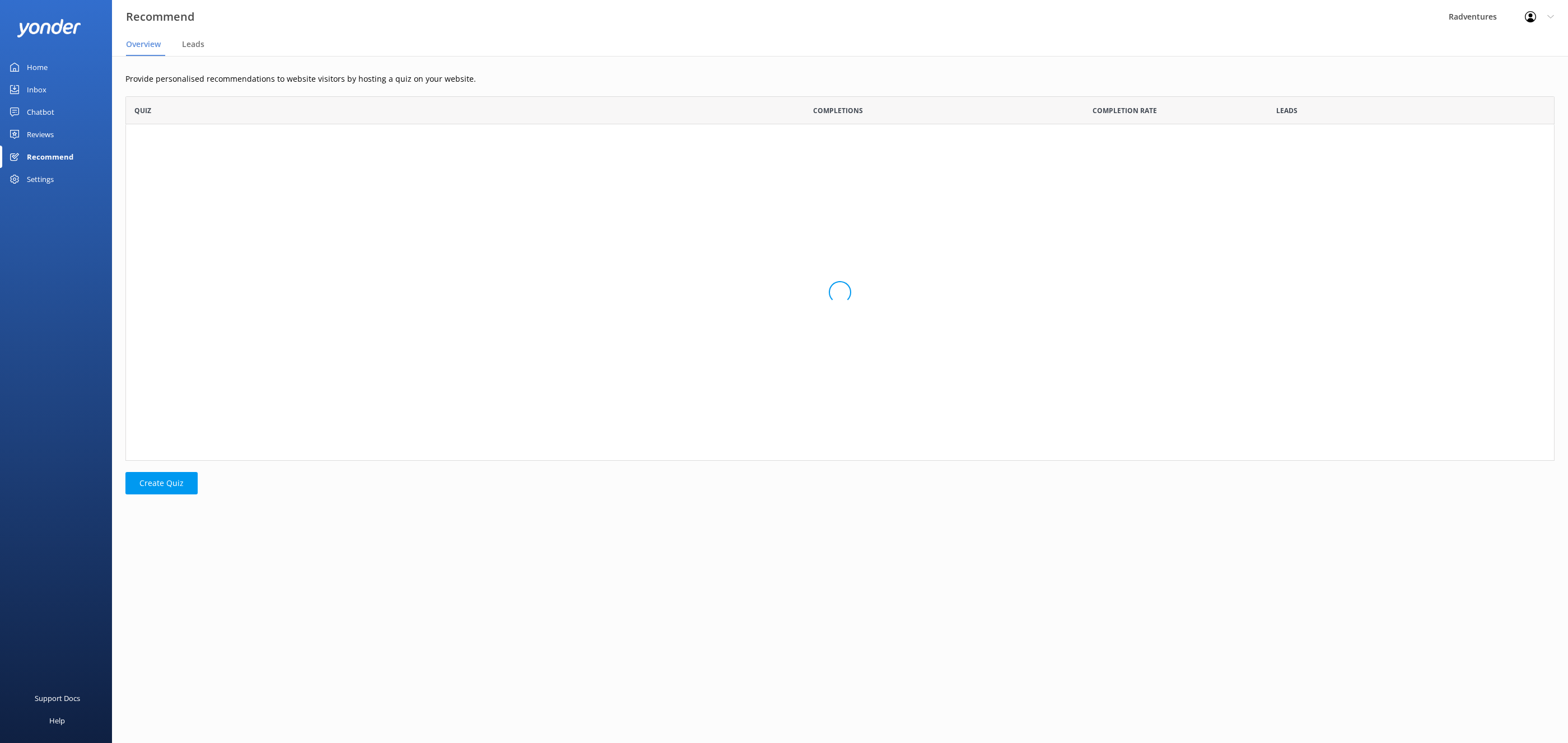
scroll to position [364, 1428]
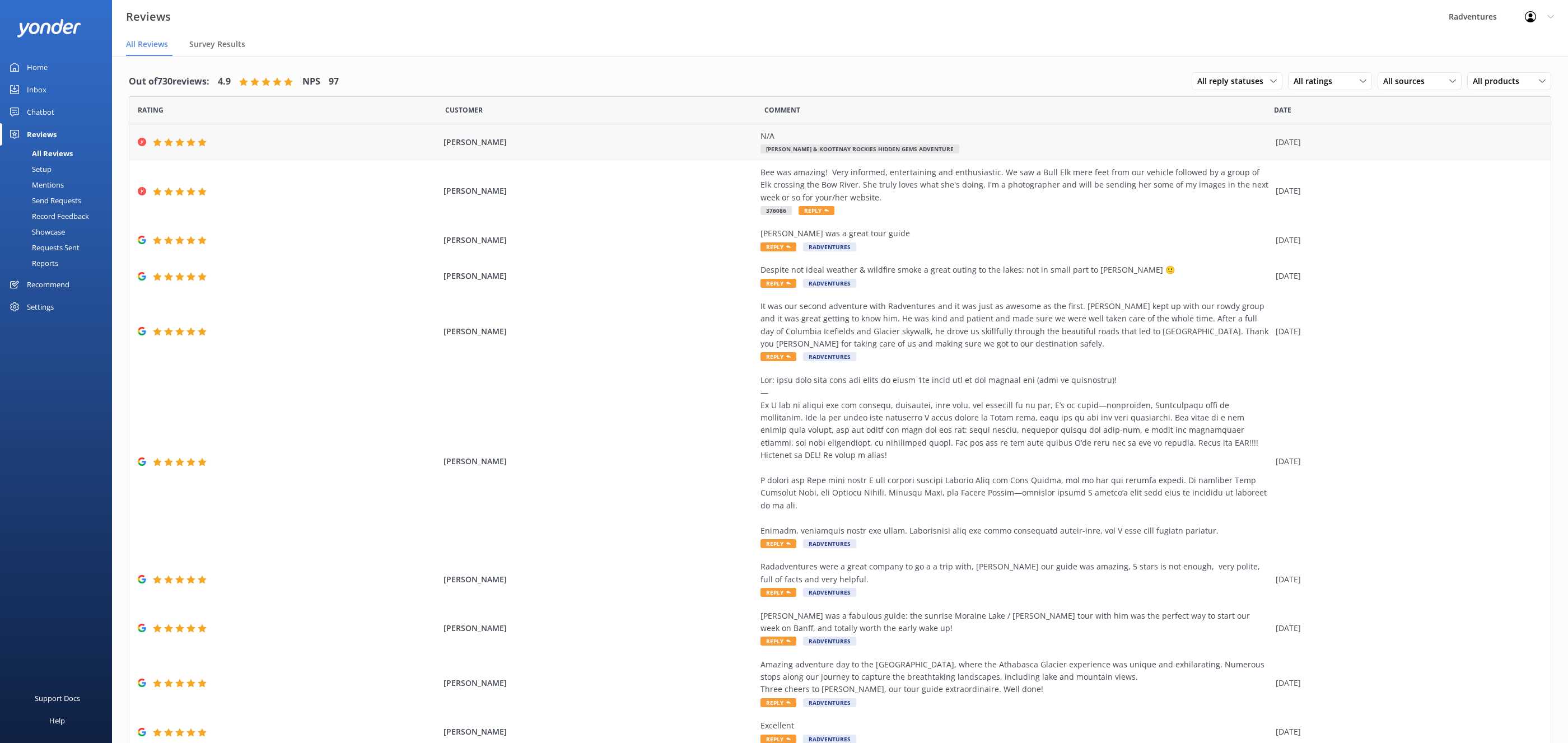
click at [488, 152] on div "Kristen Frances Cote N/A Yoho & Kootenay Rockies Hidden Gems Adventure 08 Sep 2…" at bounding box center [840, 142] width 1421 height 36
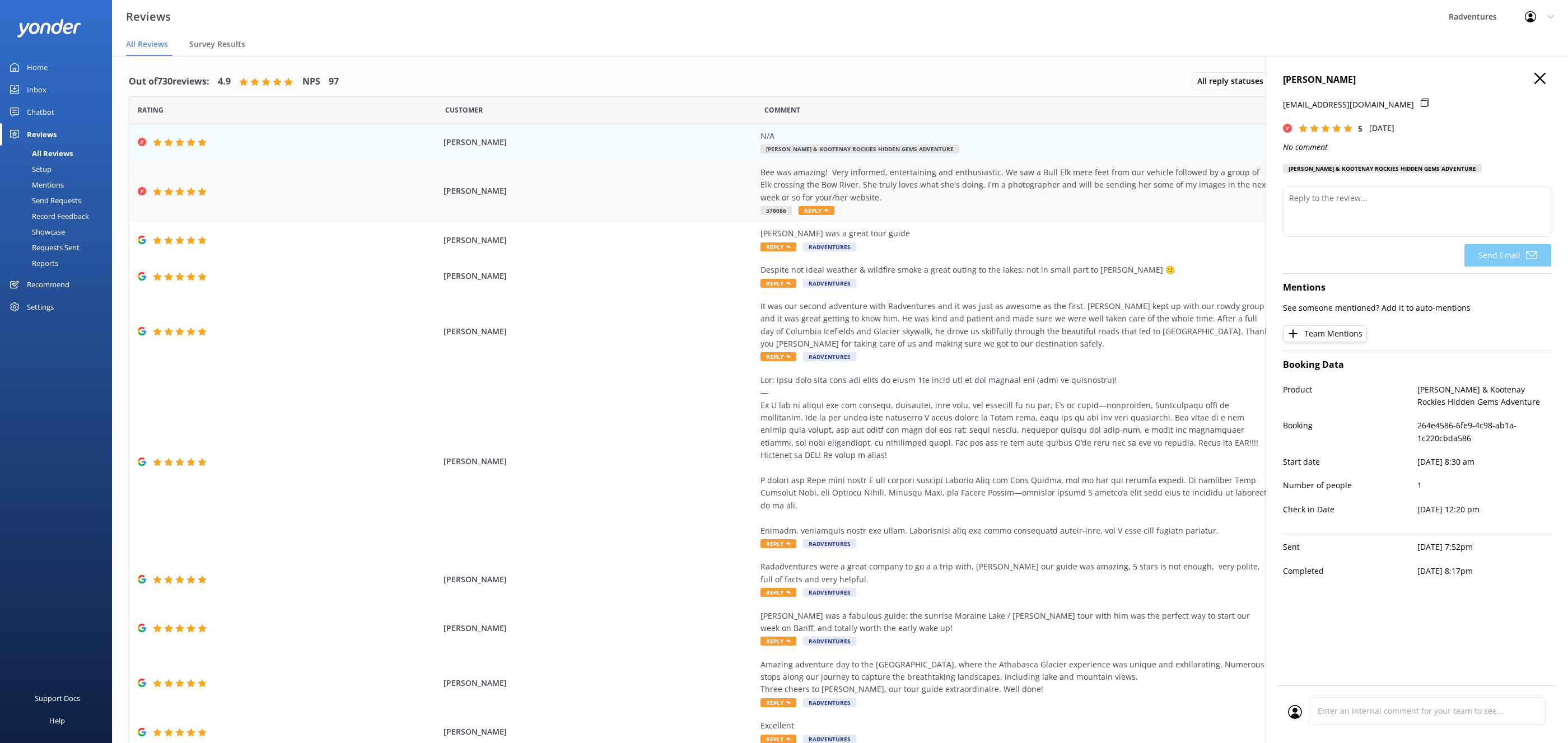
click at [527, 199] on div "Rick Carpentet Bee was amazing! Very informed, entertaining and enthusiastic. W…" at bounding box center [840, 191] width 1421 height 61
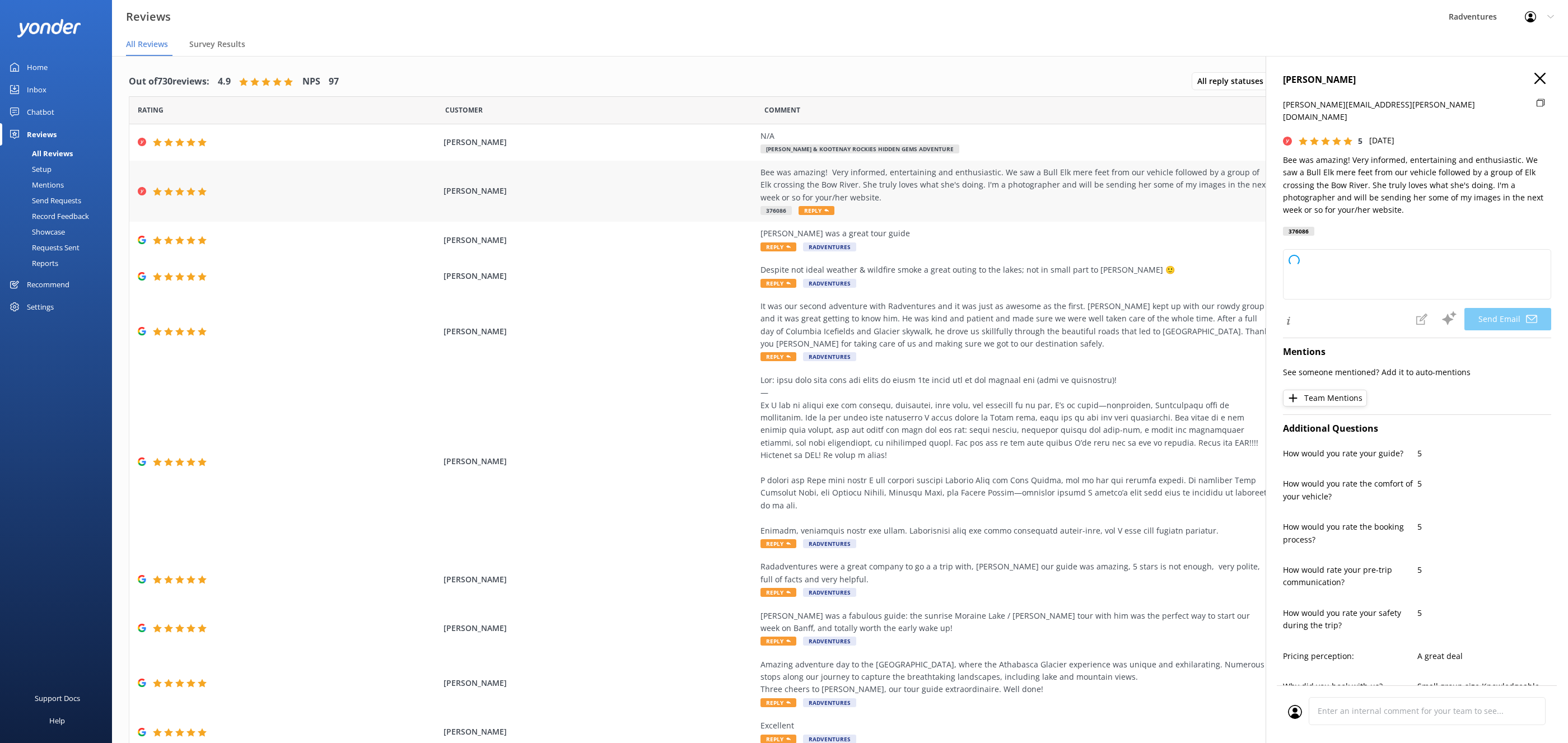
type textarea "Thank you so much for your wonderful review, Rick! We’re thrilled to hear you h…"
click at [525, 152] on div "Kristen Frances Cote N/A Yoho & Kootenay Rockies Hidden Gems Adventure 08 Sep 2…" at bounding box center [840, 142] width 1421 height 36
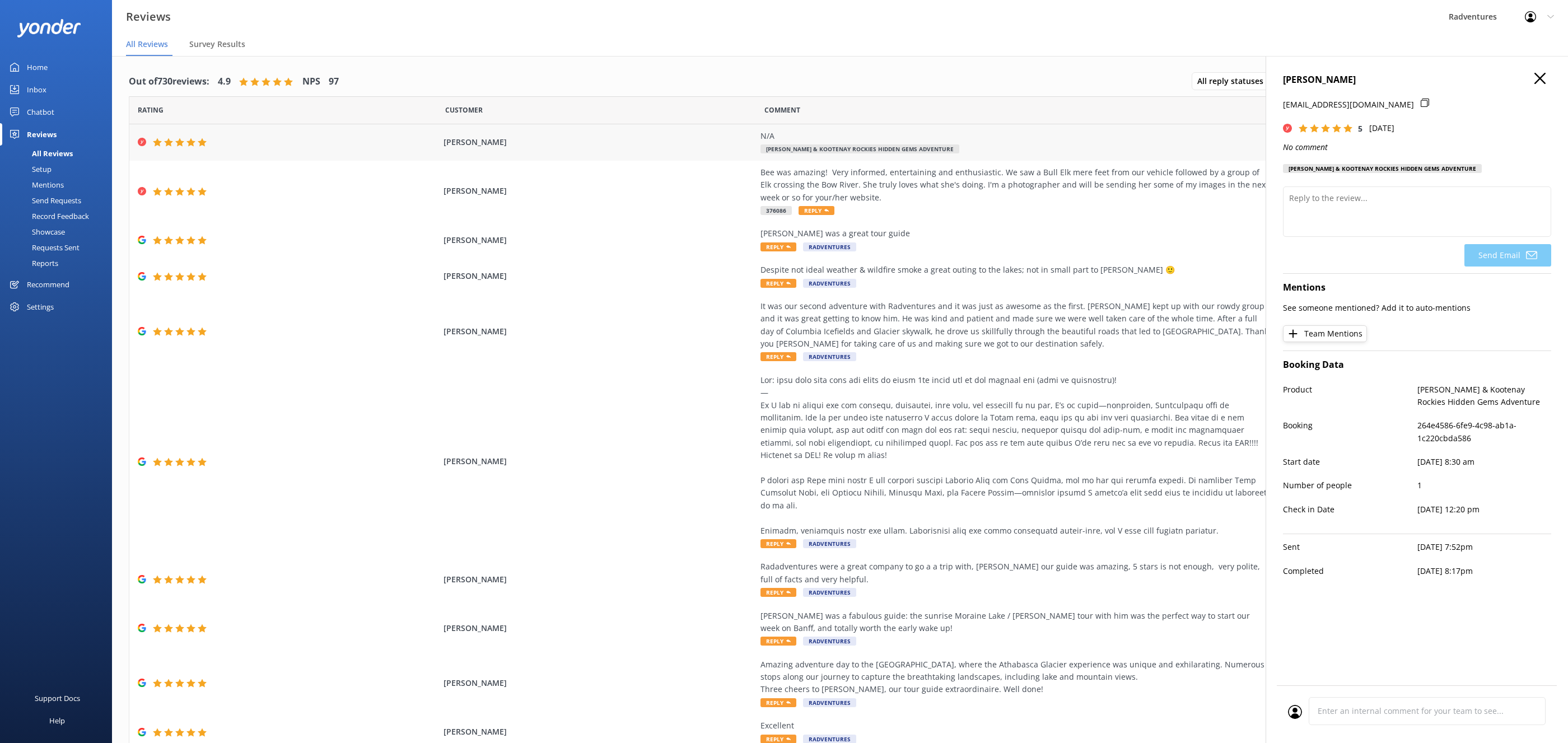
click at [630, 147] on span "Kristen Frances Cote" at bounding box center [599, 142] width 312 height 12
click at [641, 179] on div "Rick Carpentet Bee was amazing! Very informed, entertaining and enthusiastic. W…" at bounding box center [840, 191] width 1421 height 61
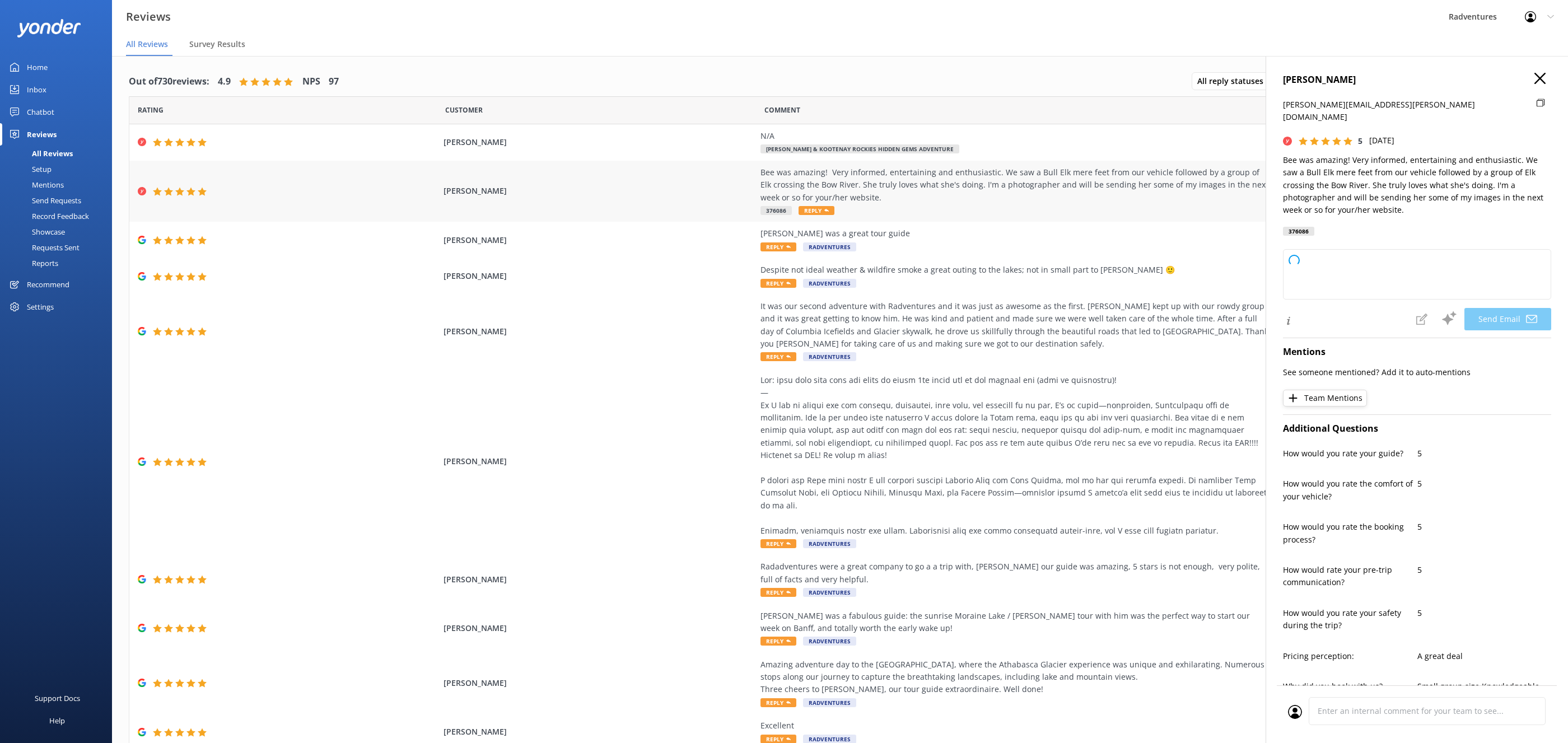
type textarea "Thank you so much for your wonderful review, Rick! We're thrilled you had such …"
click at [1312, 136] on use at bounding box center [1315, 140] width 9 height 8
click at [1554, 72] on div "Rick Carpentet carpenter.rick@rocketmail.com 5 Mon, 8th Sep 2025 Bee was amazin…" at bounding box center [1417, 428] width 302 height 743
click at [1542, 74] on use "button" at bounding box center [1540, 78] width 11 height 11
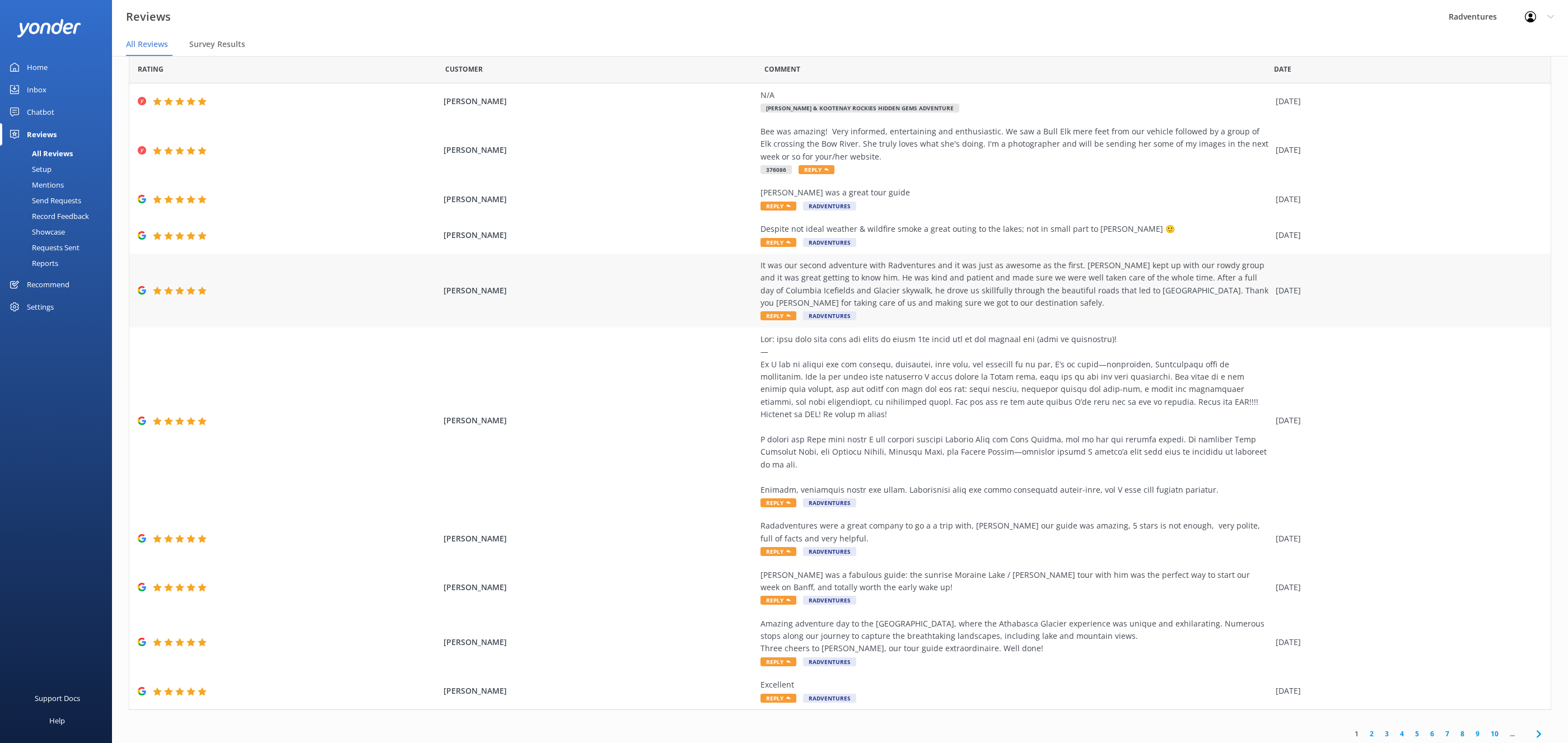
scroll to position [0, 0]
